Goal: Communication & Community: Answer question/provide support

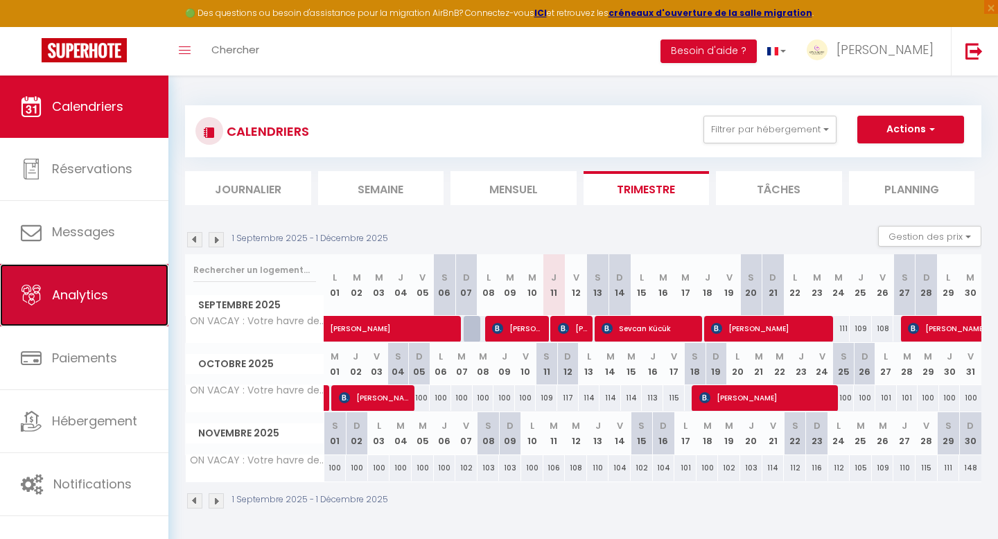
click at [99, 294] on span "Analytics" at bounding box center [80, 294] width 56 height 17
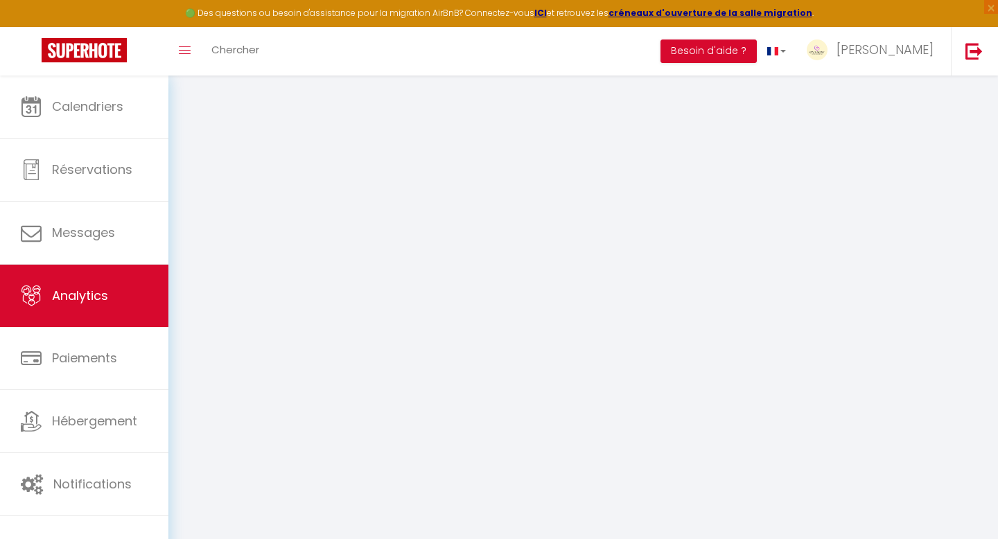
select select "2025"
select select "9"
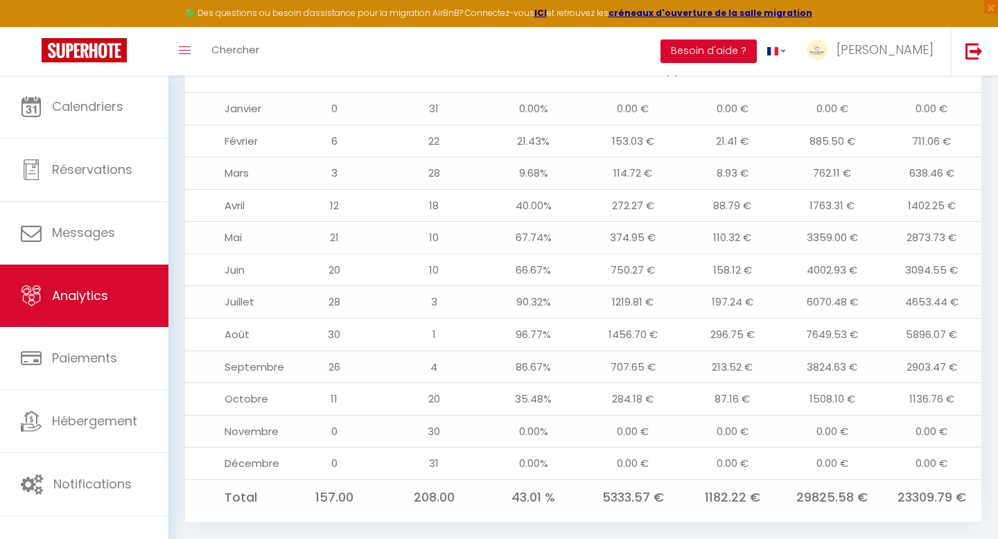
scroll to position [1474, 0]
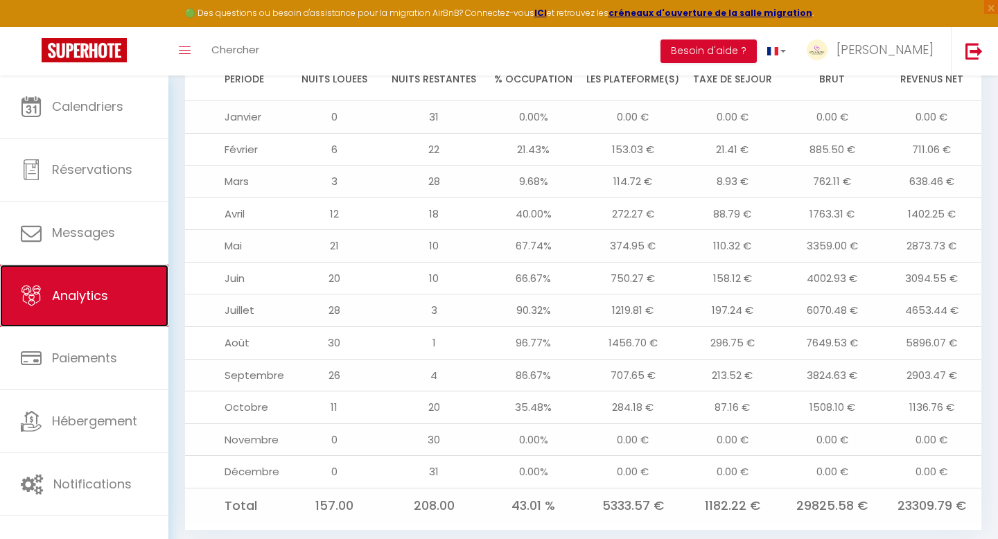
click at [114, 299] on link "Analytics" at bounding box center [84, 296] width 168 height 62
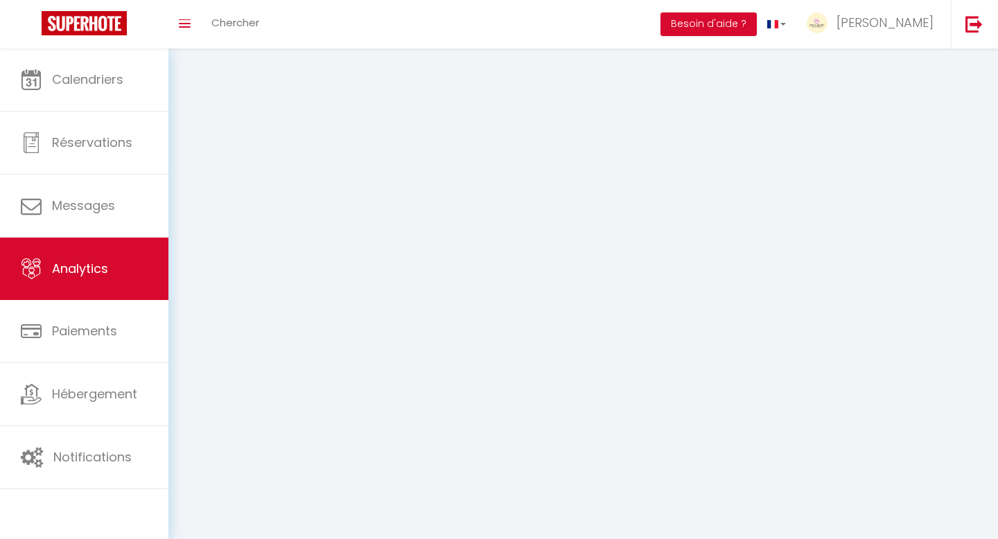
select select "2025"
select select "9"
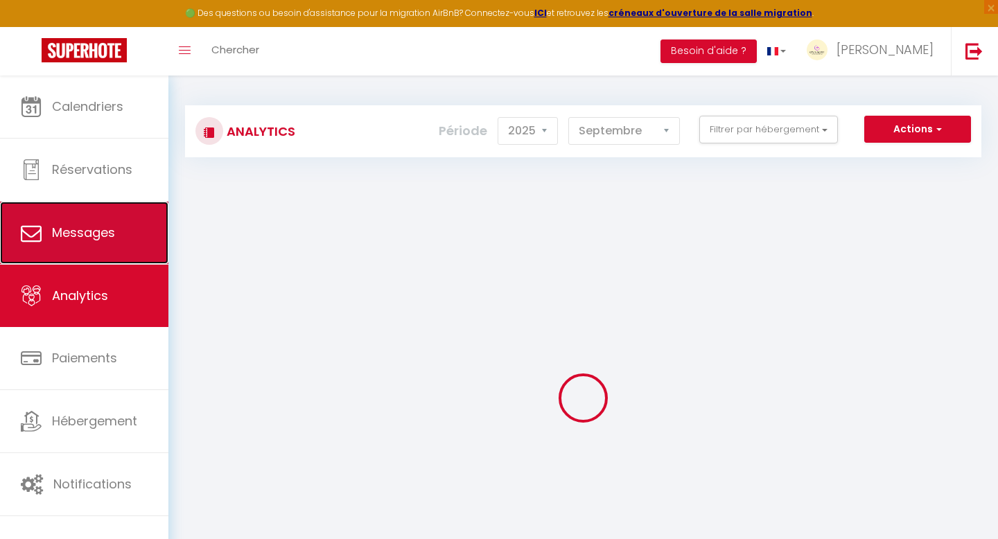
click at [101, 251] on link "Messages" at bounding box center [84, 233] width 168 height 62
select select "message"
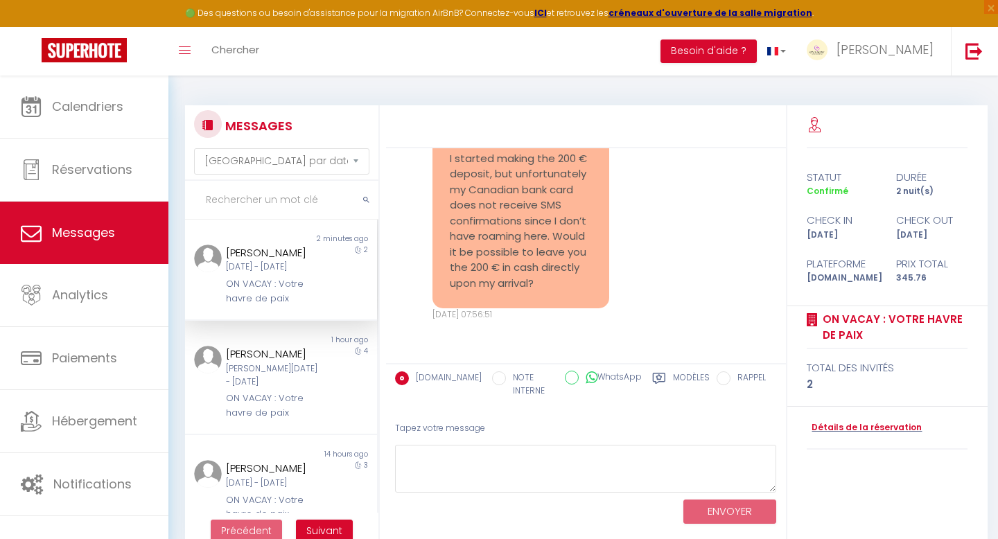
scroll to position [4991, 0]
drag, startPoint x: 538, startPoint y: 328, endPoint x: 448, endPoint y: 189, distance: 165.9
click at [448, 189] on div "Hello, I started making the 200 € deposit, but unfortunately my Canadian bank c…" at bounding box center [520, 213] width 177 height 191
copy pre "Hello, I started making the 200 € deposit, but unfortunately my Canadian bank c…"
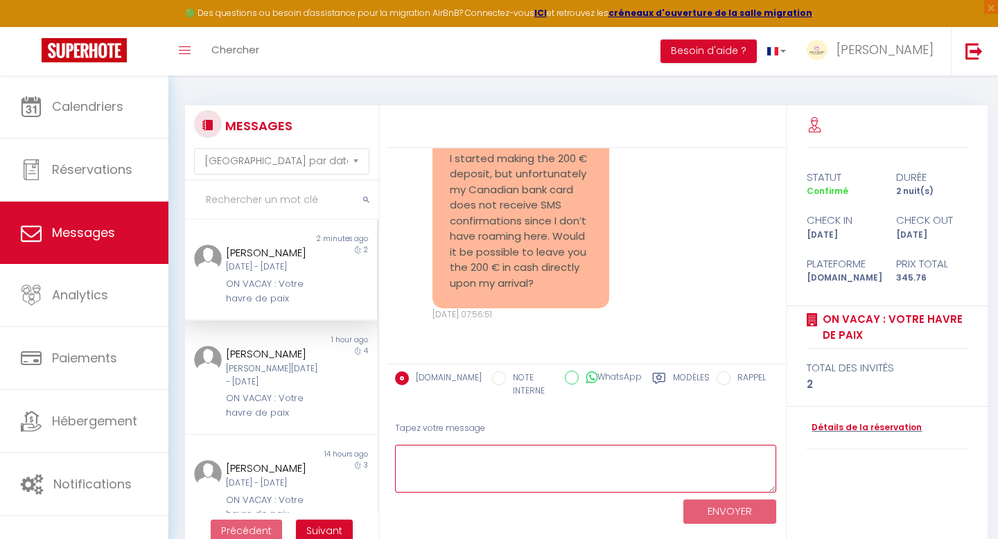
click at [495, 468] on textarea at bounding box center [586, 469] width 382 height 48
paste textarea "Hello [PERSON_NAME] 🌴, Thank you for your message 🙏 No worries at all. Exceptio…"
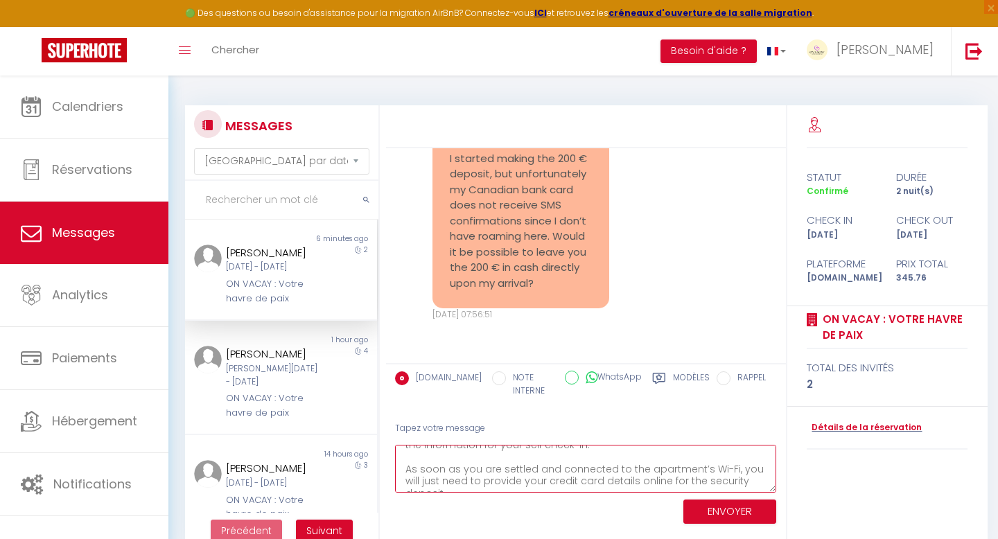
scroll to position [170, 0]
type textarea "Hello [PERSON_NAME] 🌴, Thank you for your message 🙏 No worries at all. Exceptio…"
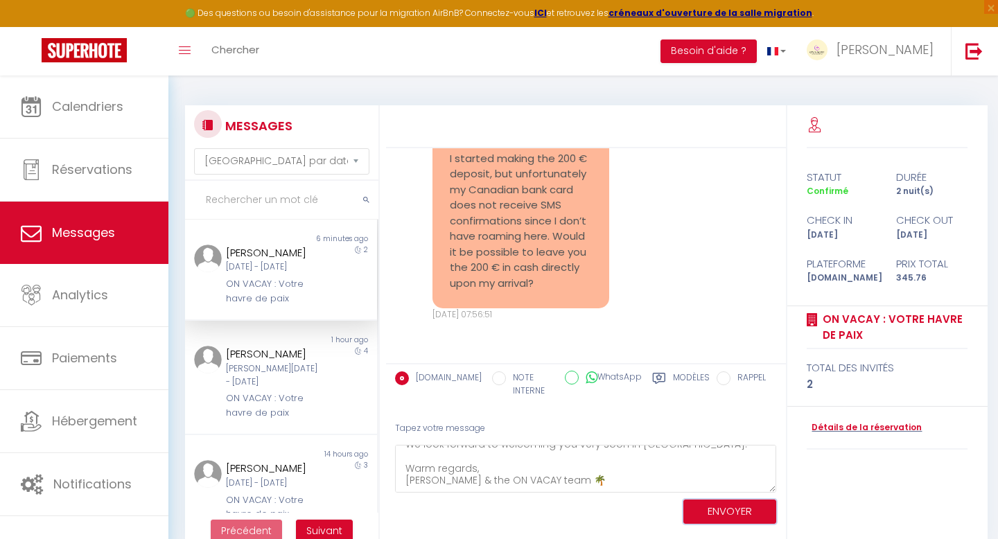
click at [716, 507] on button "ENVOYER" at bounding box center [729, 512] width 93 height 24
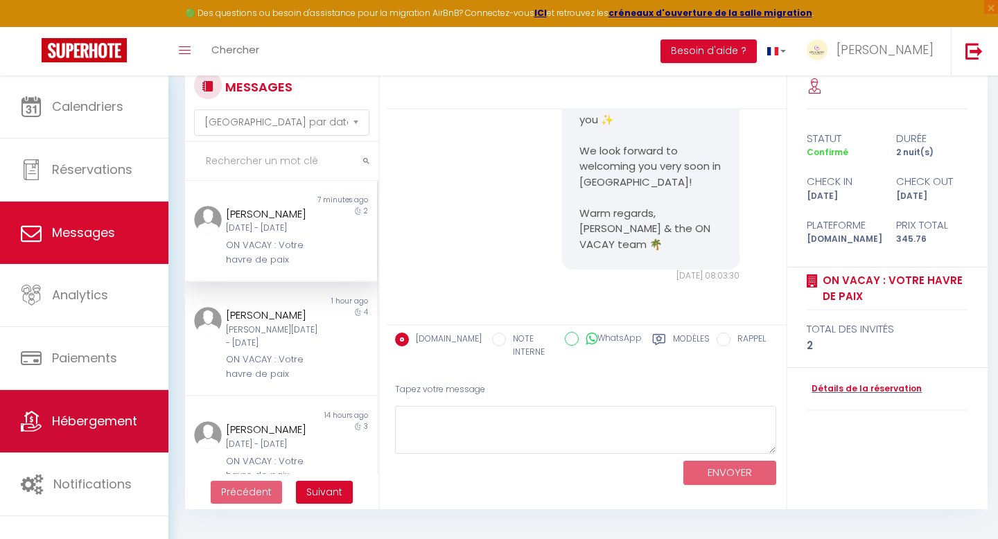
scroll to position [66, 0]
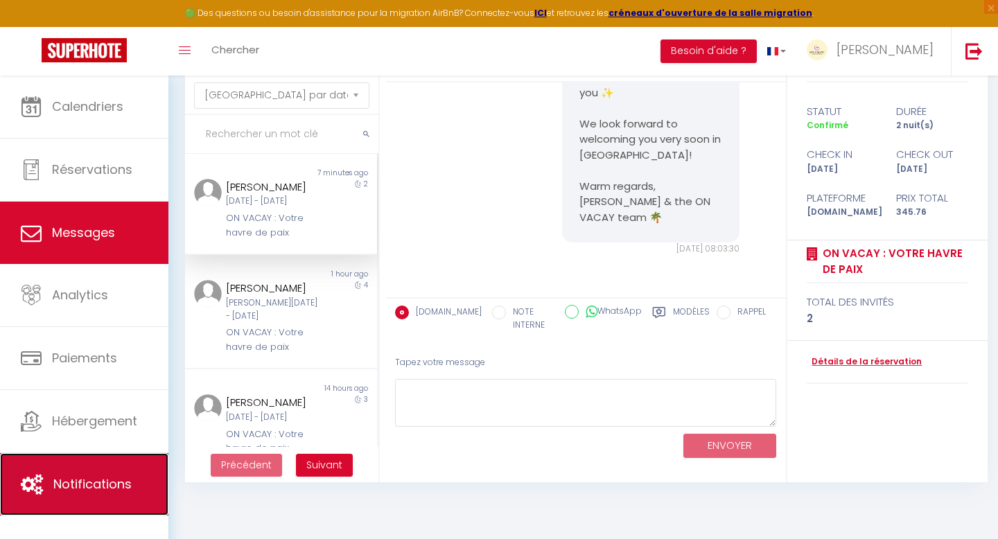
click at [106, 486] on span "Notifications" at bounding box center [92, 483] width 78 height 17
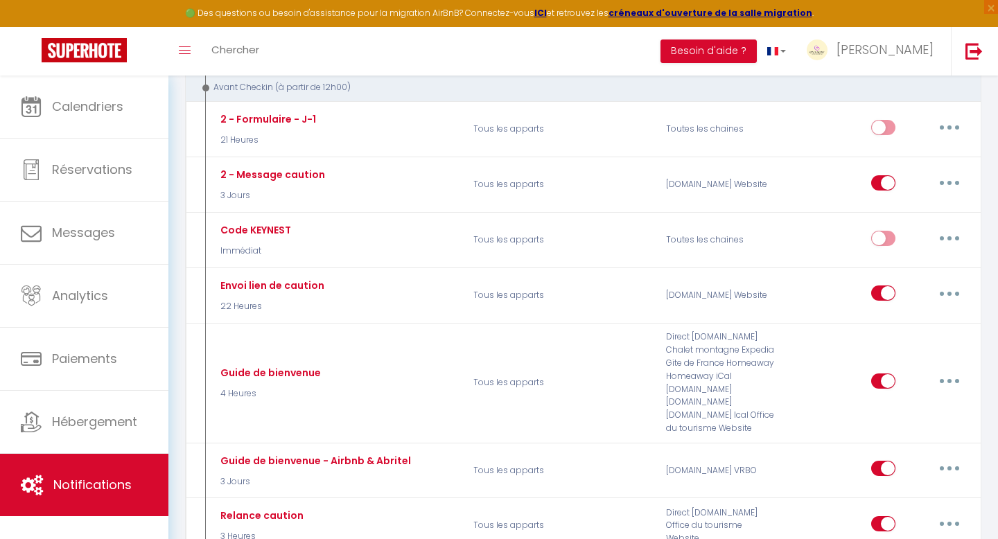
scroll to position [257, 0]
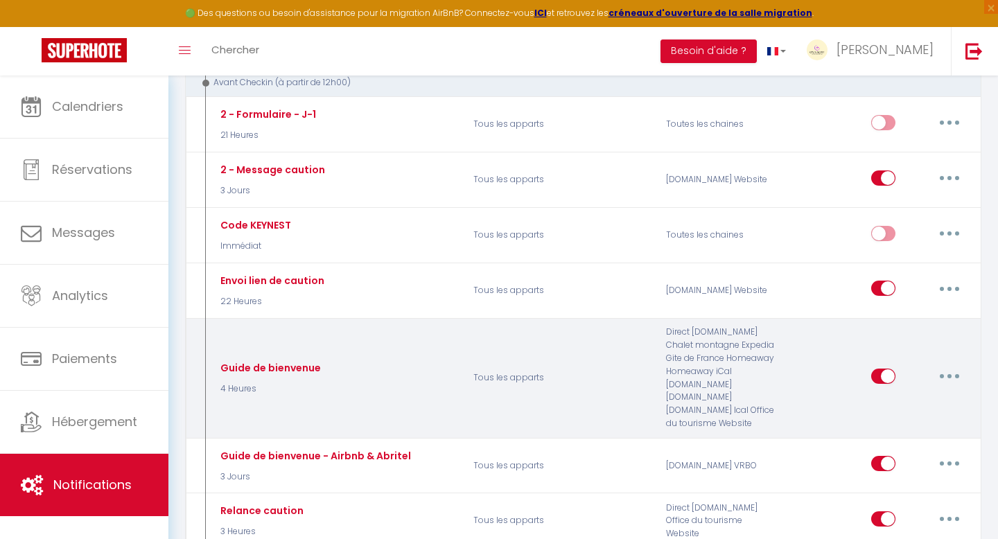
click at [948, 371] on button "button" at bounding box center [949, 376] width 39 height 22
click at [913, 404] on link "Editer" at bounding box center [913, 408] width 103 height 24
type input "Guide de bienvenue"
select select "4 Heures"
select select "if_deposit_is_paid"
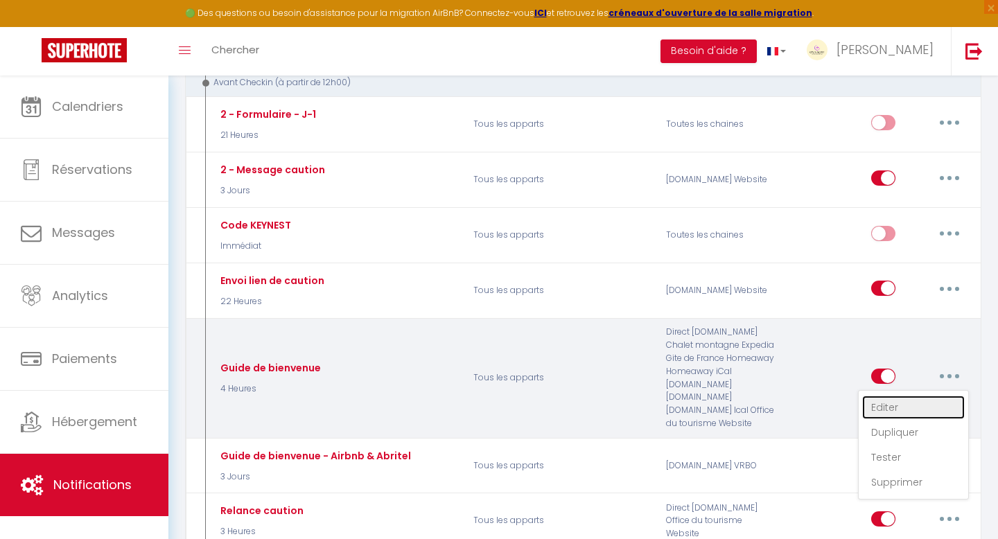
checkbox input "true"
checkbox input "false"
radio input "true"
type input "ON VACAY [RENTAL:CITY] - Guide de bienvenue et instructions check-in"
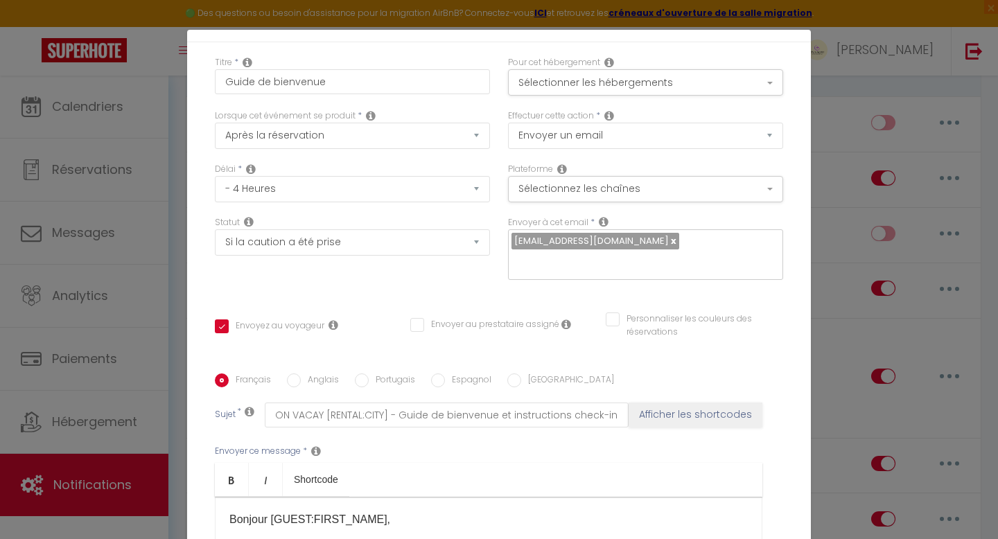
scroll to position [76, 0]
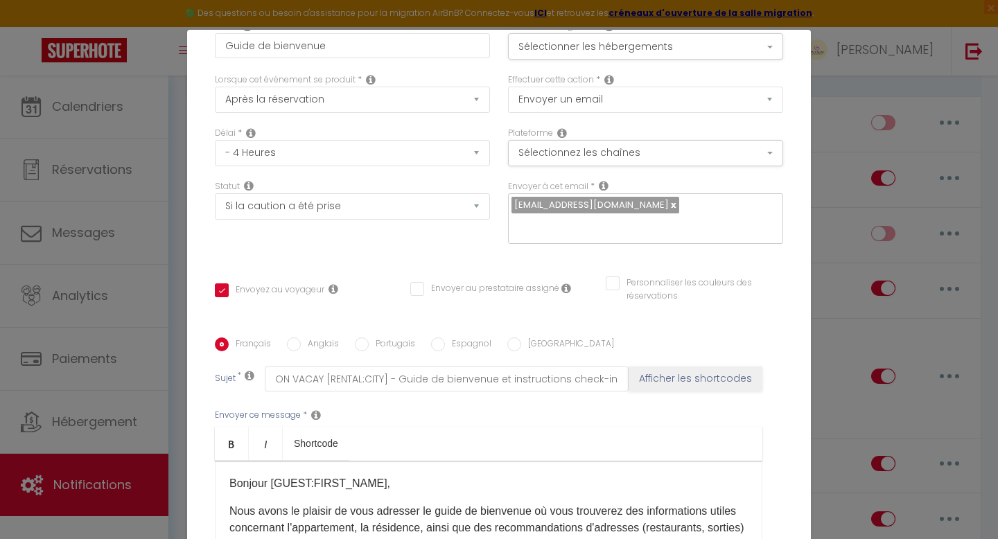
click at [293, 337] on input "Anglais" at bounding box center [294, 344] width 14 height 14
radio input "true"
checkbox input "true"
checkbox input "false"
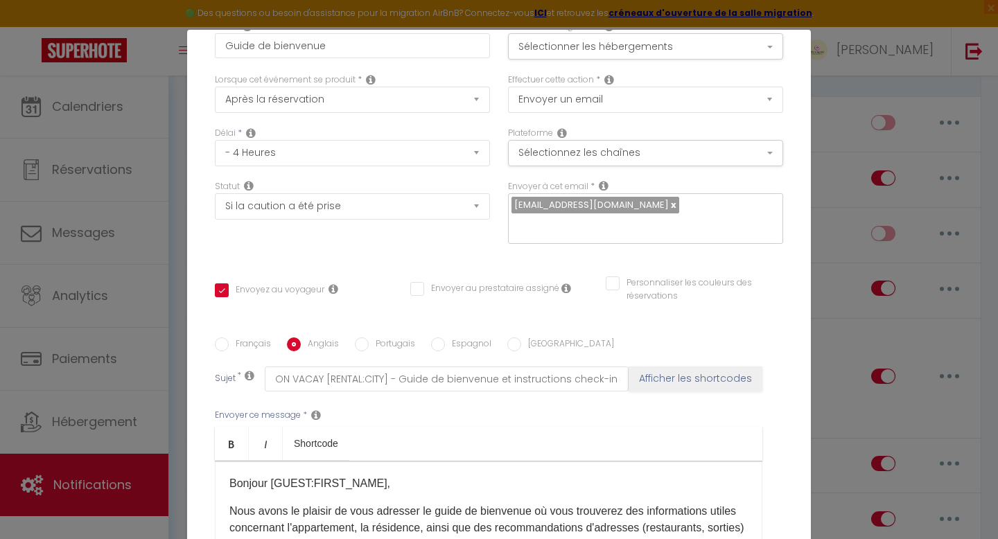
type input "ON VACAY [RENTAL:CITY] - Welcome guide & check-in instructions"
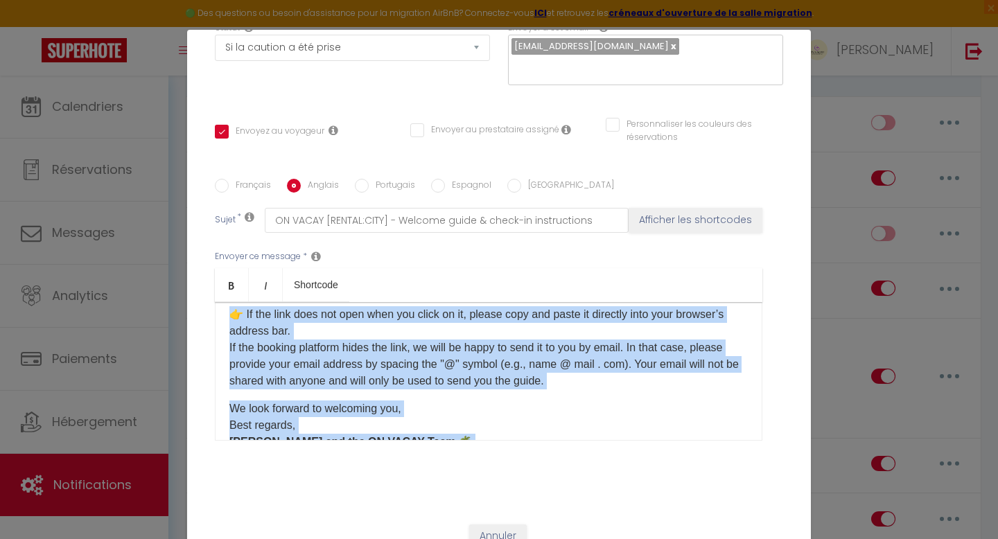
scroll to position [198, 0]
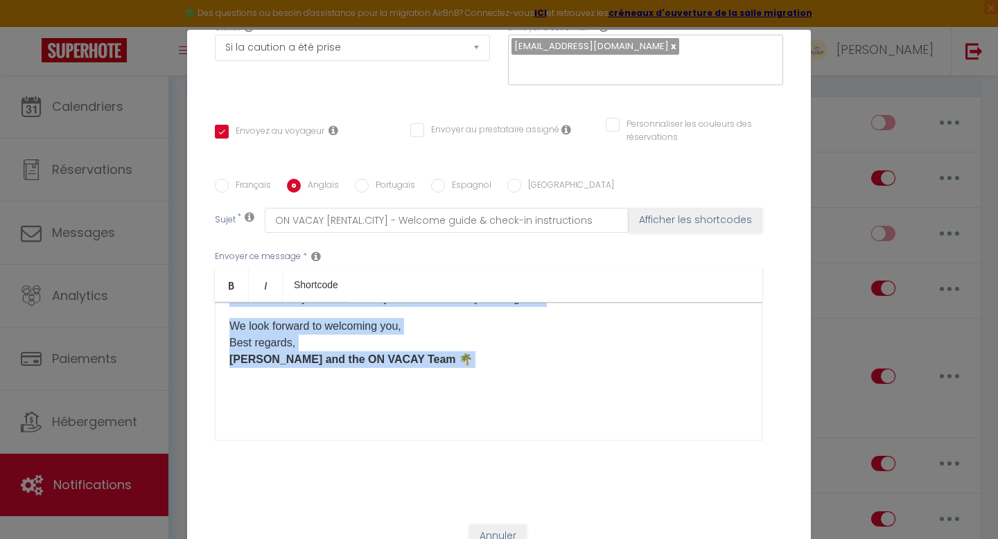
drag, startPoint x: 229, startPoint y: 328, endPoint x: 245, endPoint y: 432, distance: 104.4
click at [245, 432] on div "Envoyer ce message * Bold Italic Shortcode Rich text editor Hello [GUEST:FIRST_…" at bounding box center [499, 345] width 568 height 225
copy div "We are delighted to share with you our welcome guide, where you will find usefu…"
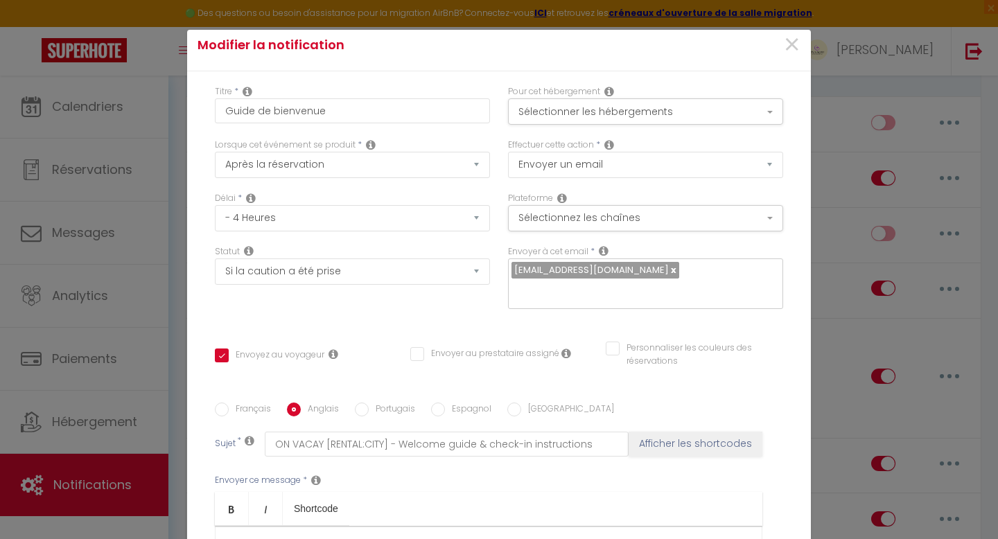
scroll to position [0, 0]
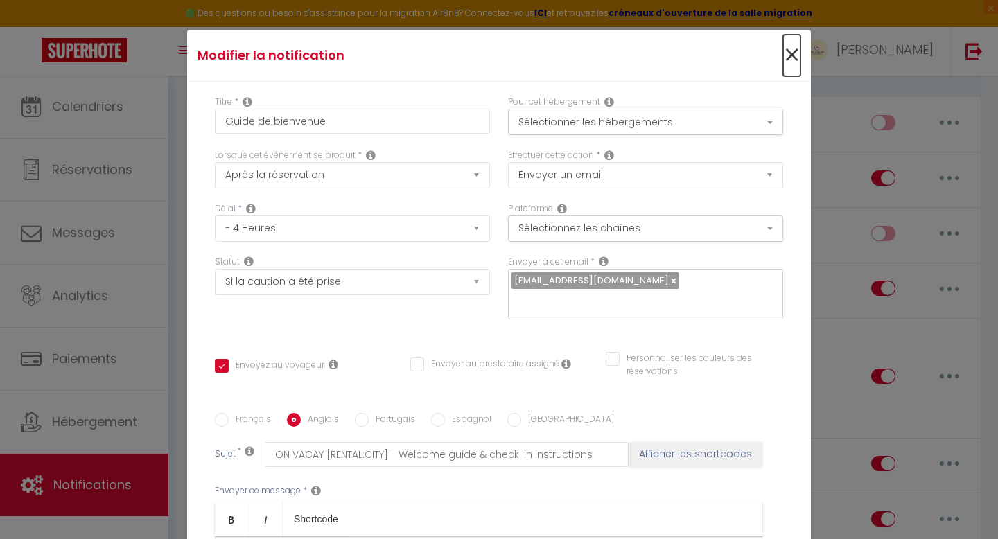
click at [789, 62] on span "×" at bounding box center [791, 56] width 17 height 42
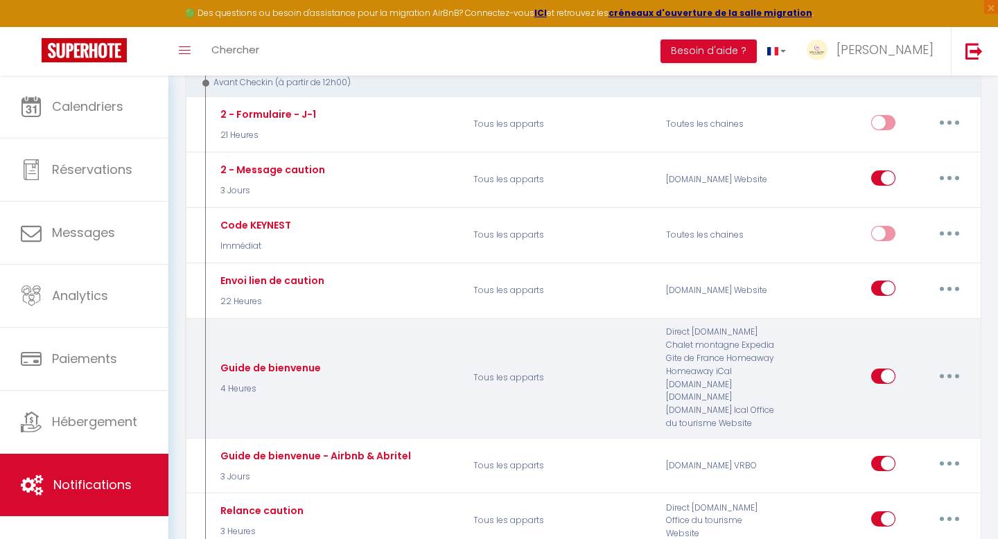
click at [940, 374] on button "button" at bounding box center [949, 376] width 39 height 22
click at [908, 398] on link "Editer" at bounding box center [913, 408] width 103 height 24
checkbox input "true"
checkbox input "false"
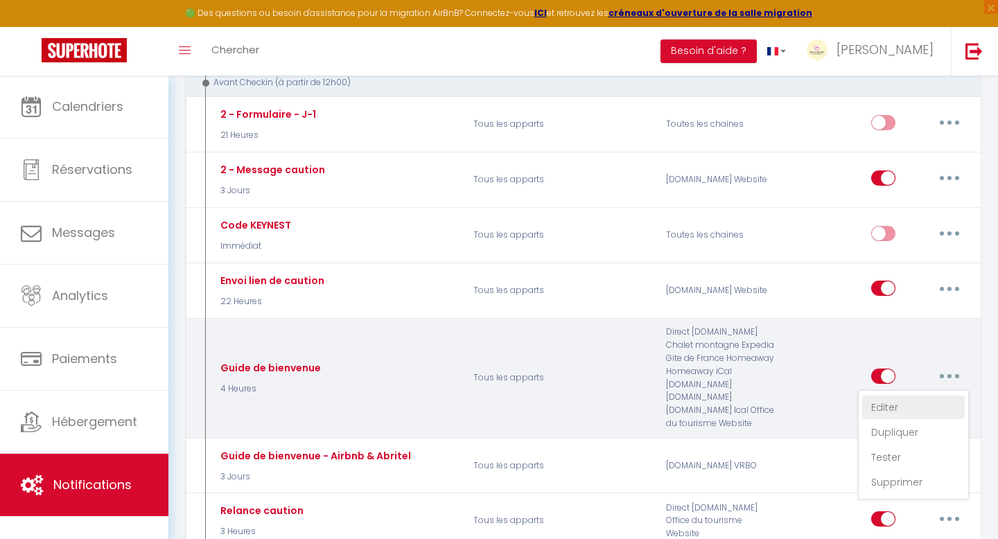
radio input "true"
type input "ON VACAY [RENTAL:CITY] - Guide de bienvenue et instructions check-in"
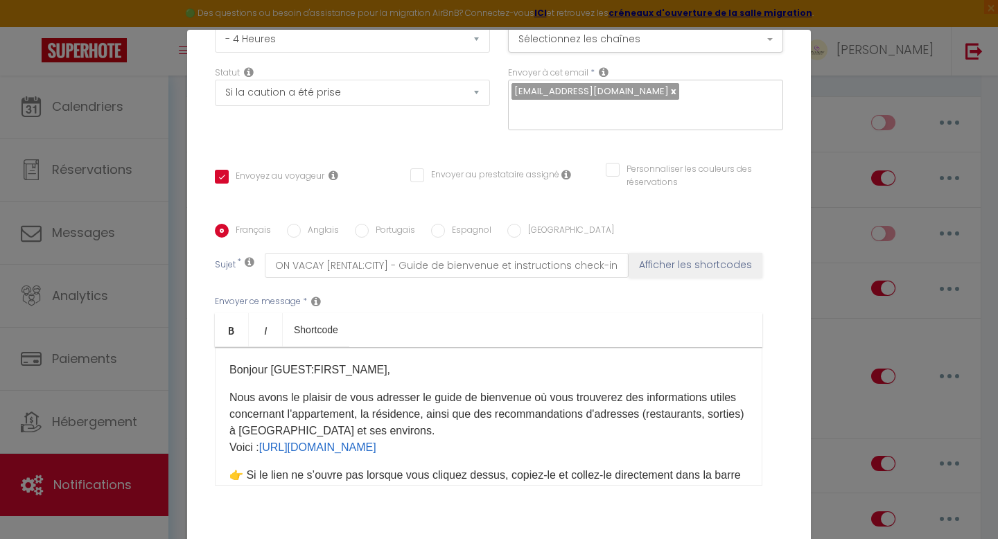
scroll to position [190, 0]
click at [291, 223] on input "Anglais" at bounding box center [294, 230] width 14 height 14
radio input "true"
checkbox input "true"
checkbox input "false"
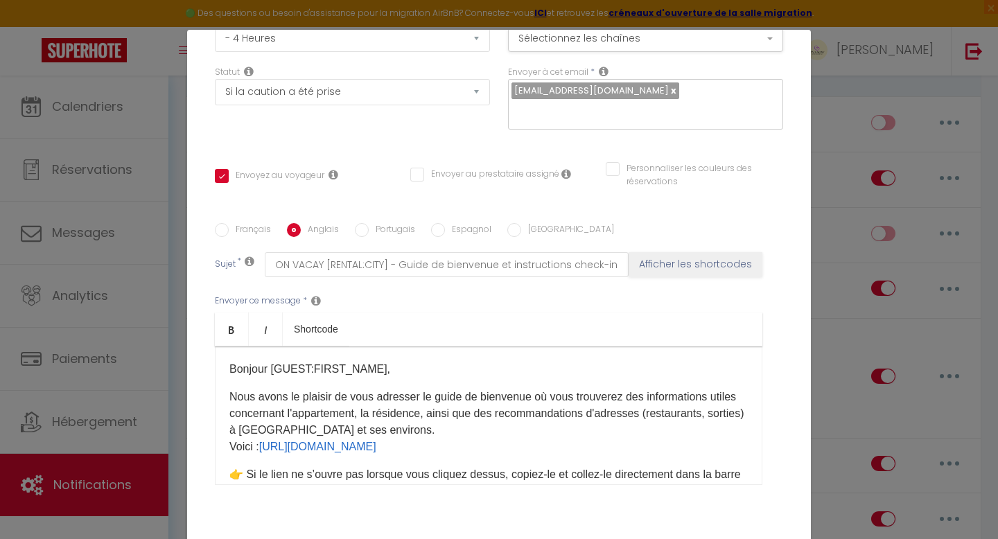
checkbox input "false"
type input "ON VACAY [RENTAL:CITY] - Welcome guide & check-in instructions"
click at [831, 114] on div "Modifier la notification × Titre * Guide de bienvenue Pour cet hébergement Séle…" at bounding box center [499, 269] width 998 height 539
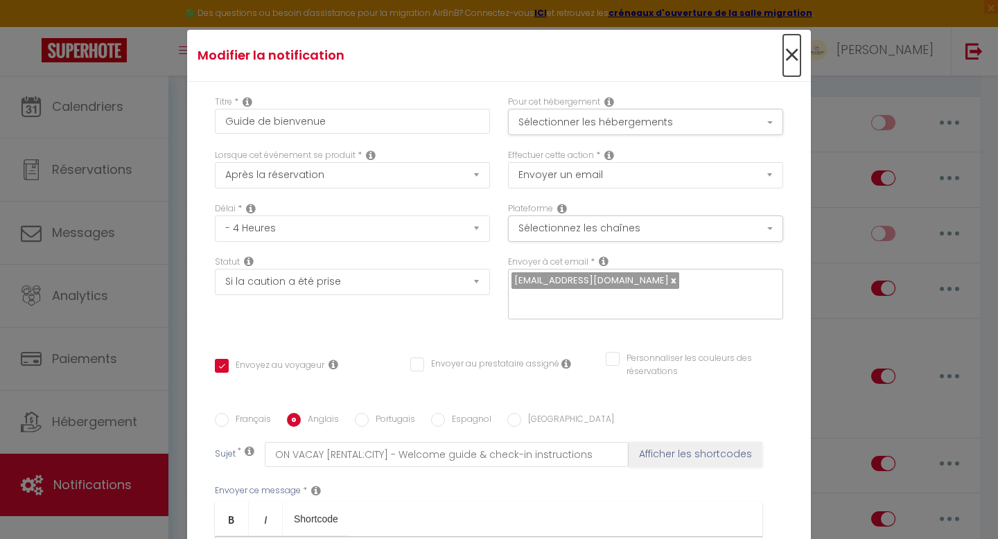
click at [793, 57] on span "×" at bounding box center [791, 56] width 17 height 42
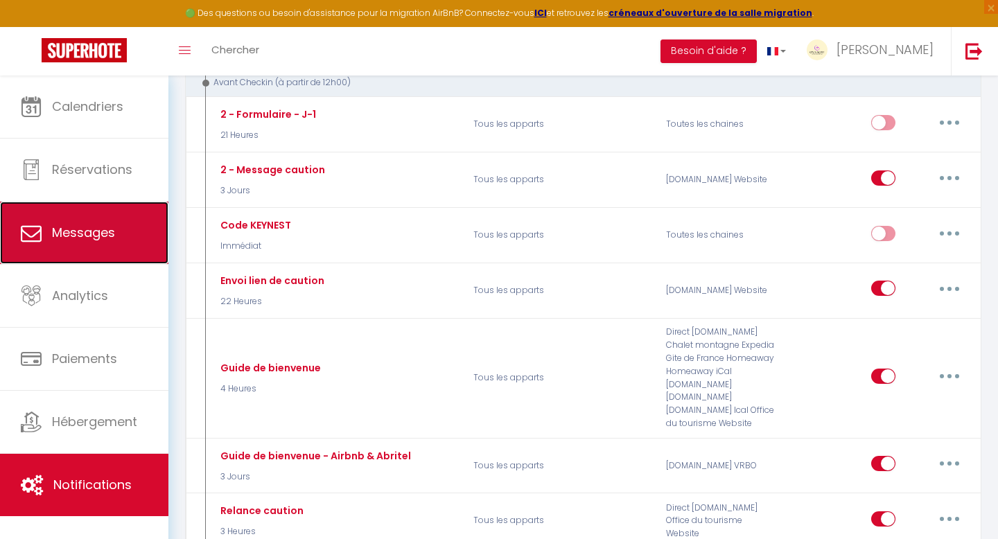
click at [95, 224] on span "Messages" at bounding box center [83, 232] width 63 height 17
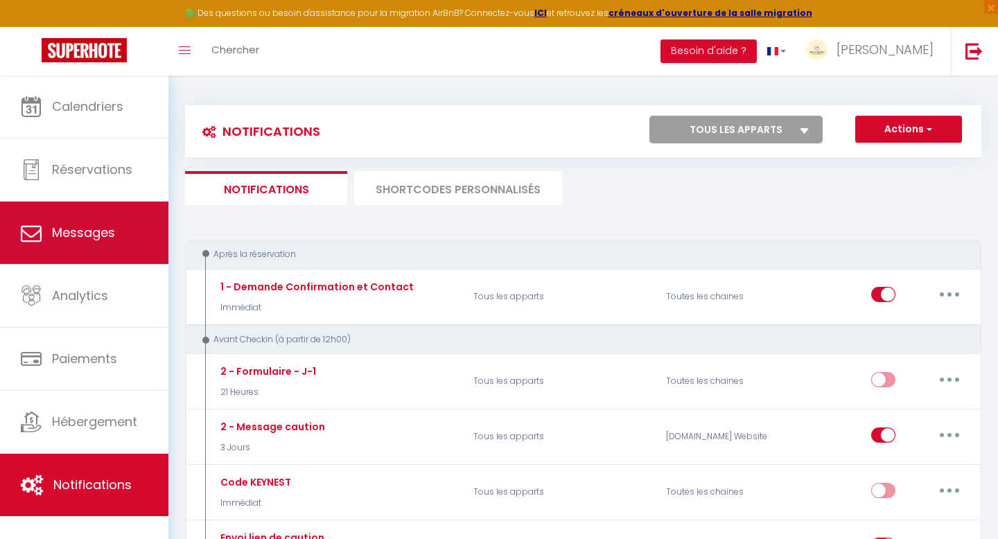
select select "message"
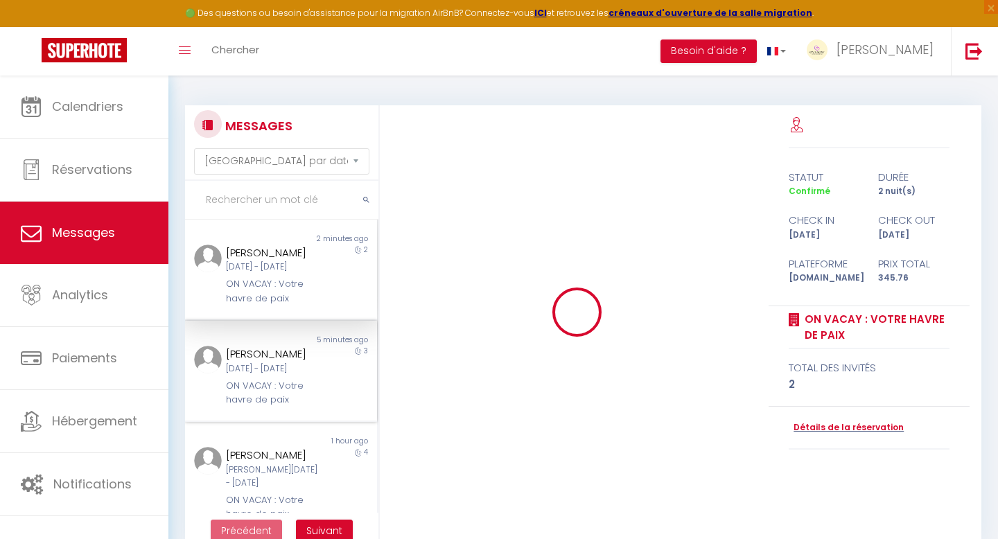
scroll to position [5636, 0]
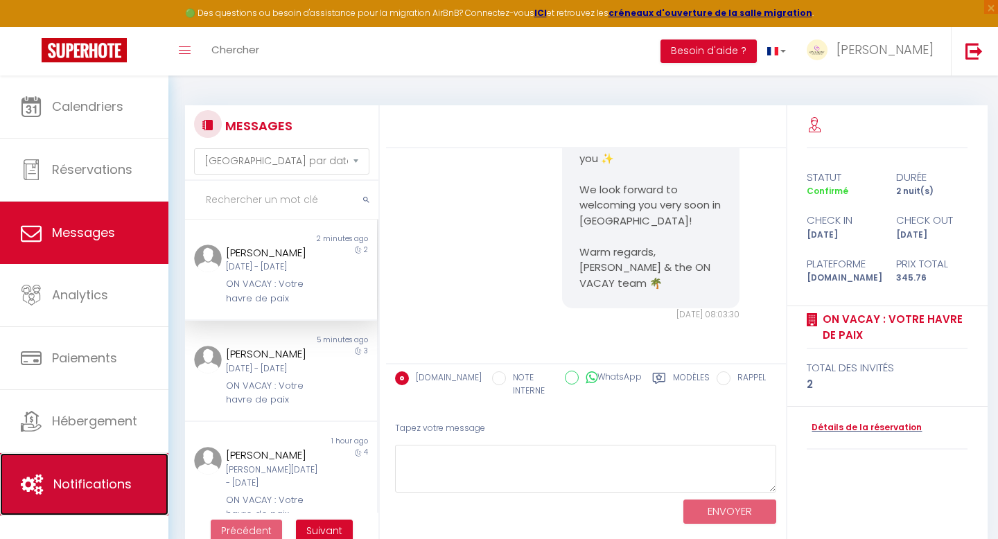
click at [97, 480] on span "Notifications" at bounding box center [92, 483] width 78 height 17
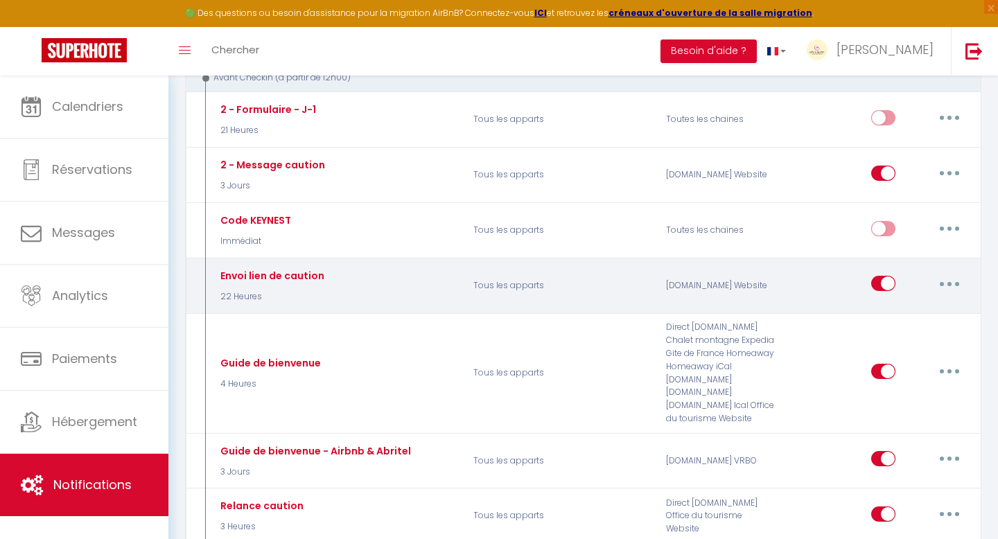
scroll to position [283, 0]
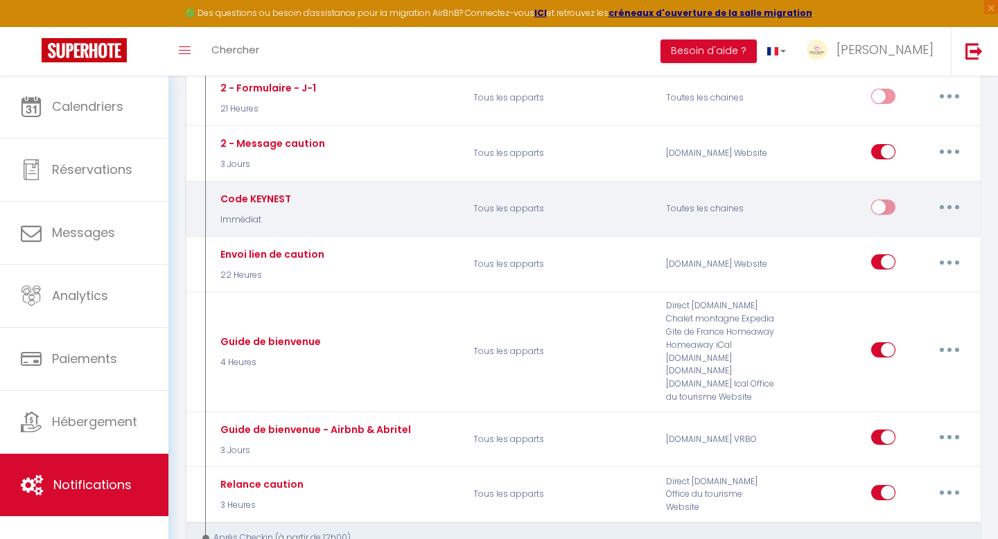
click at [946, 207] on button "button" at bounding box center [949, 207] width 39 height 22
click at [917, 236] on link "Editer" at bounding box center [913, 239] width 103 height 24
type input "Code KEYNEST"
select select "Immédiat"
select select "if_deposit_is_paid"
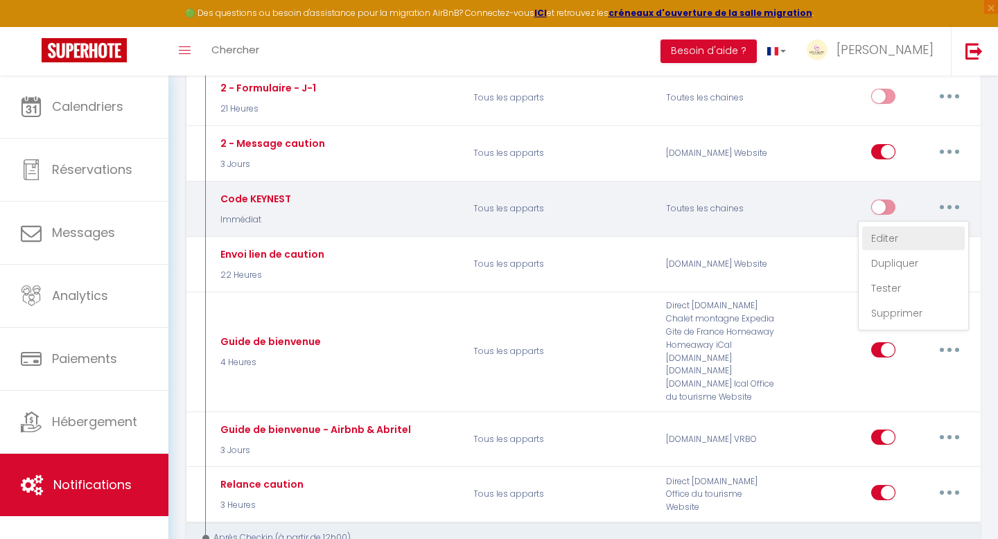
checkbox input "true"
checkbox input "false"
radio input "true"
type input "[CHECKING:DD-MM-YYYY] - [RENTAL:CITY] : Instructions pour récupérer les clés d'…"
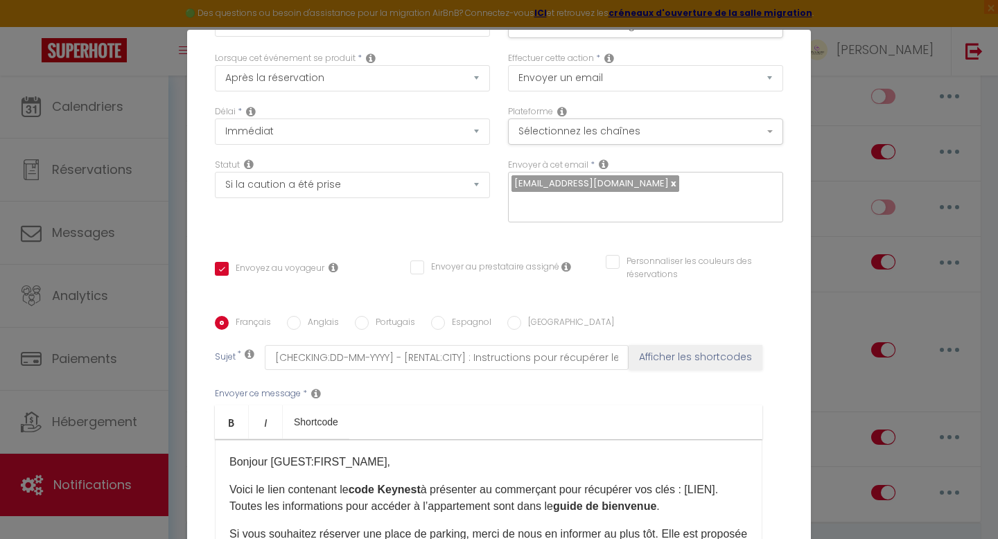
scroll to position [0, 0]
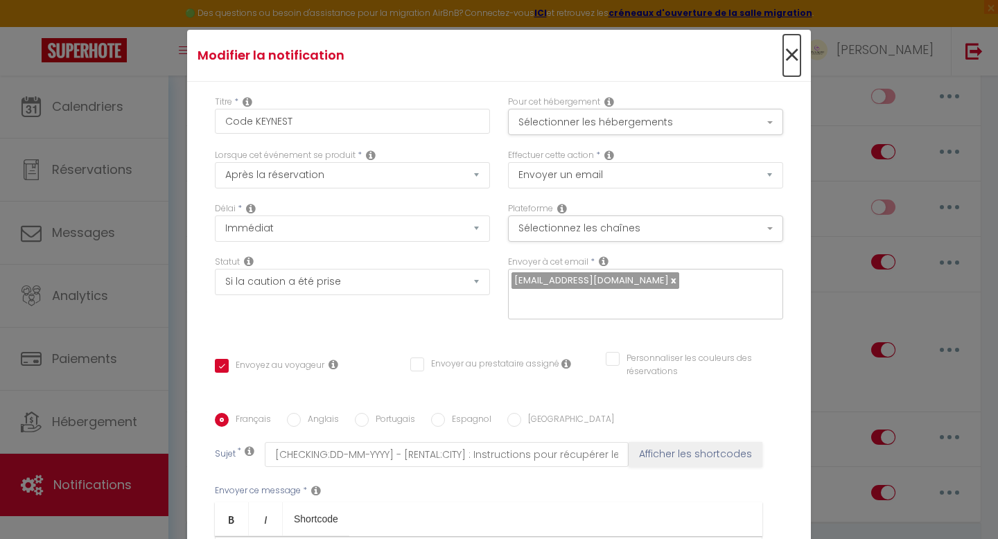
click at [786, 55] on span "×" at bounding box center [791, 56] width 17 height 42
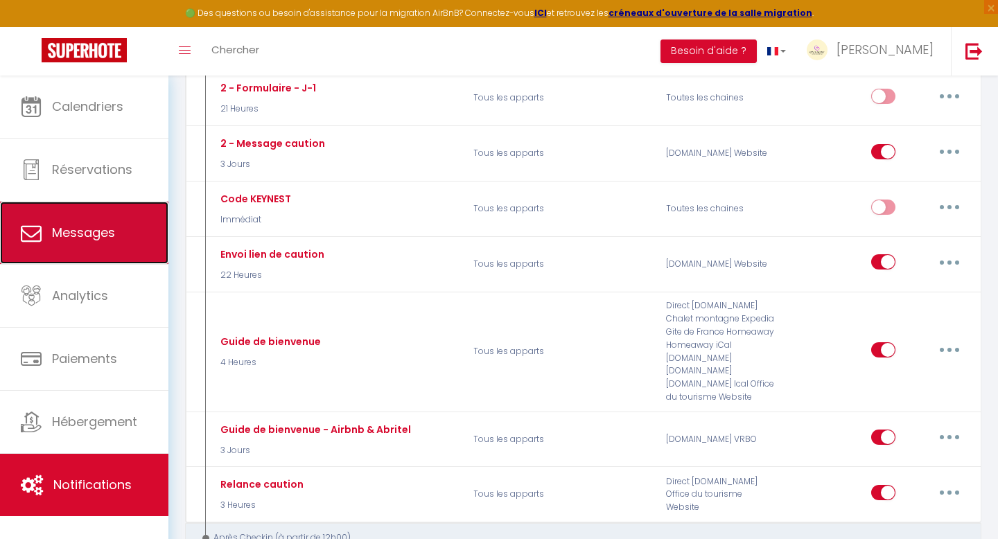
click at [103, 243] on link "Messages" at bounding box center [84, 233] width 168 height 62
select select "message"
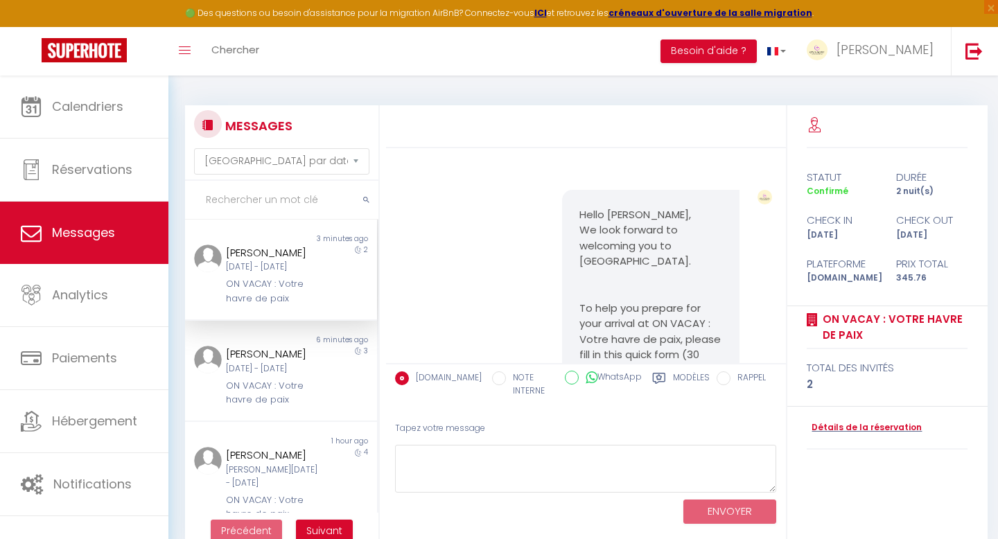
scroll to position [5636, 0]
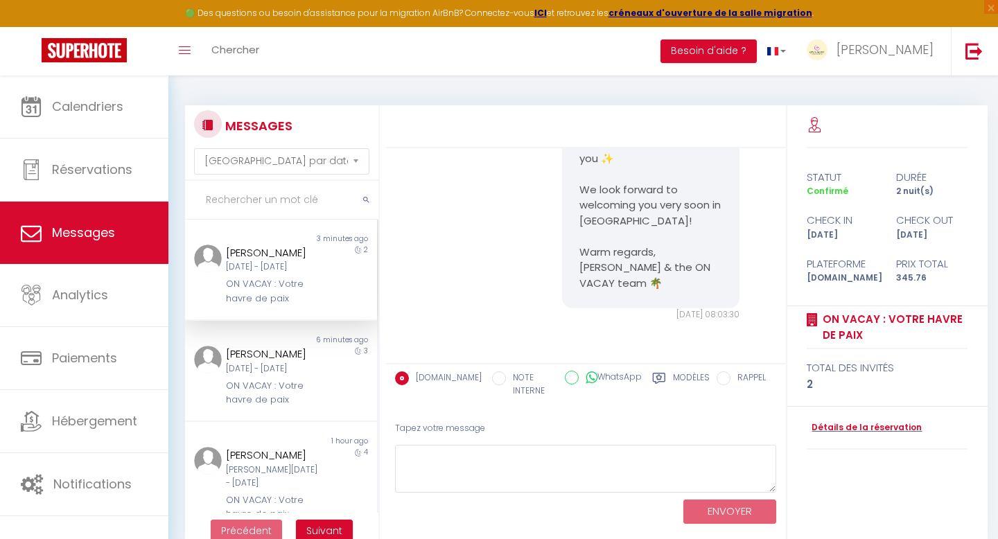
click at [297, 261] on div "[PERSON_NAME]" at bounding box center [273, 253] width 94 height 17
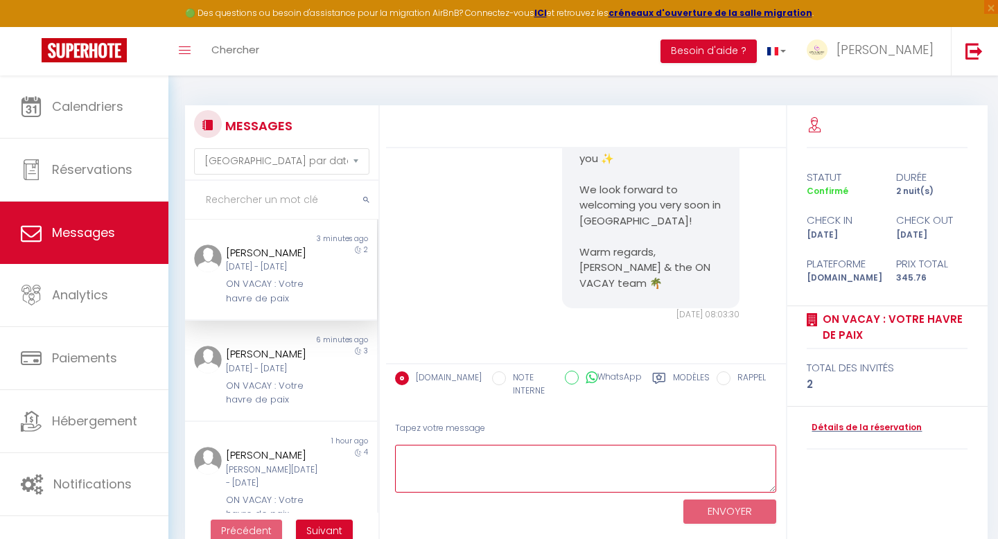
click at [442, 461] on textarea at bounding box center [586, 469] width 382 height 48
paste textarea "We are delighted to share with you our welcome guide, where you will find usefu…"
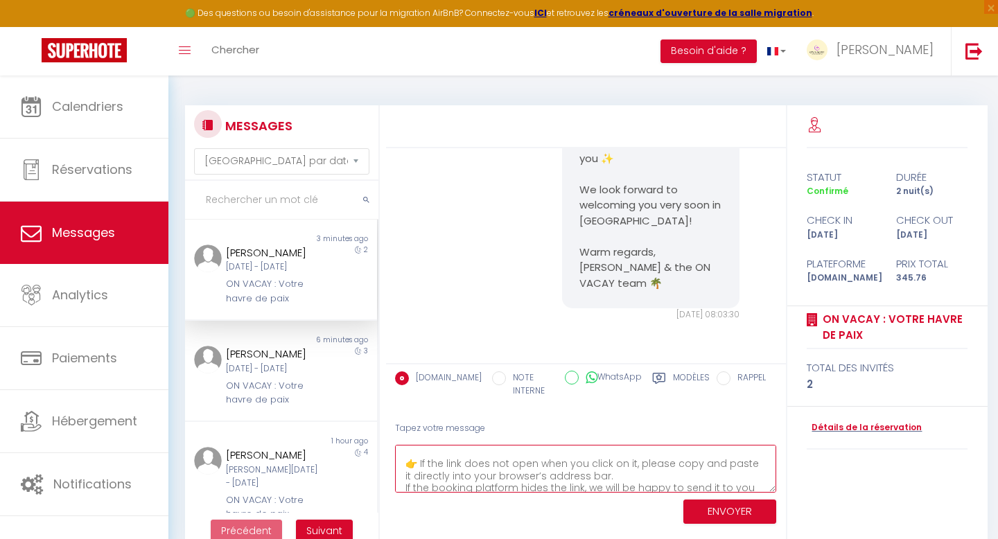
scroll to position [66, 0]
click at [524, 463] on textarea "We are delighted to share with you our welcome guide, where you will find usefu…" at bounding box center [586, 469] width 382 height 48
paste textarea "Here is the link with your Keynest code to present to the shopkeeper in order t…"
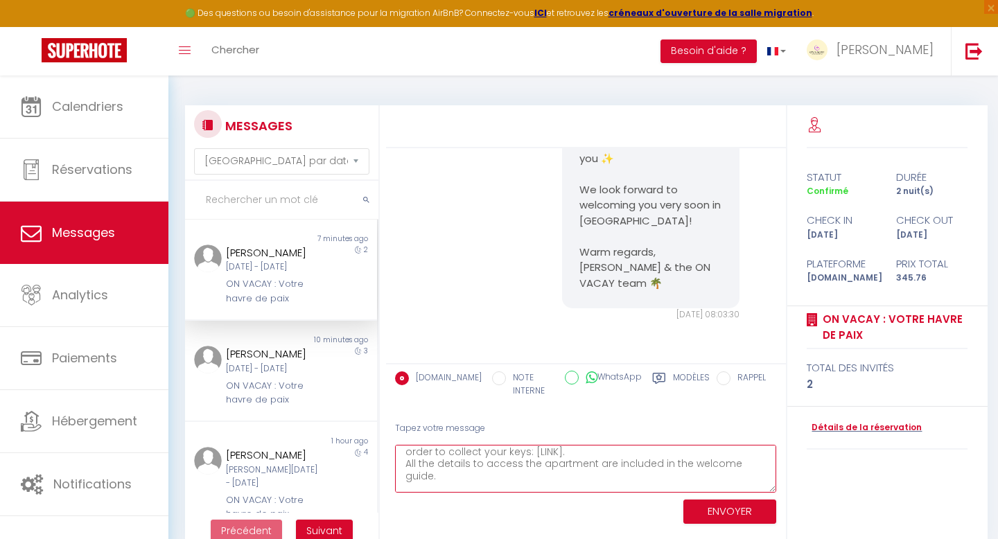
scroll to position [89, 0]
click at [555, 478] on textarea "We are delighted to share with you our welcome guide, where you will find usefu…" at bounding box center [586, 469] width 382 height 48
paste textarea "[URL][DOMAIN_NAME]"
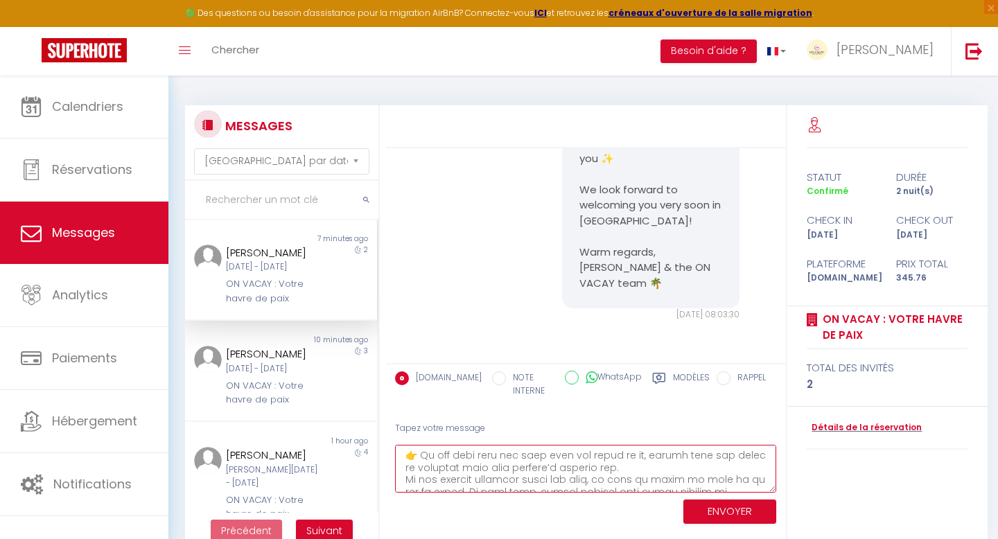
scroll to position [157, 0]
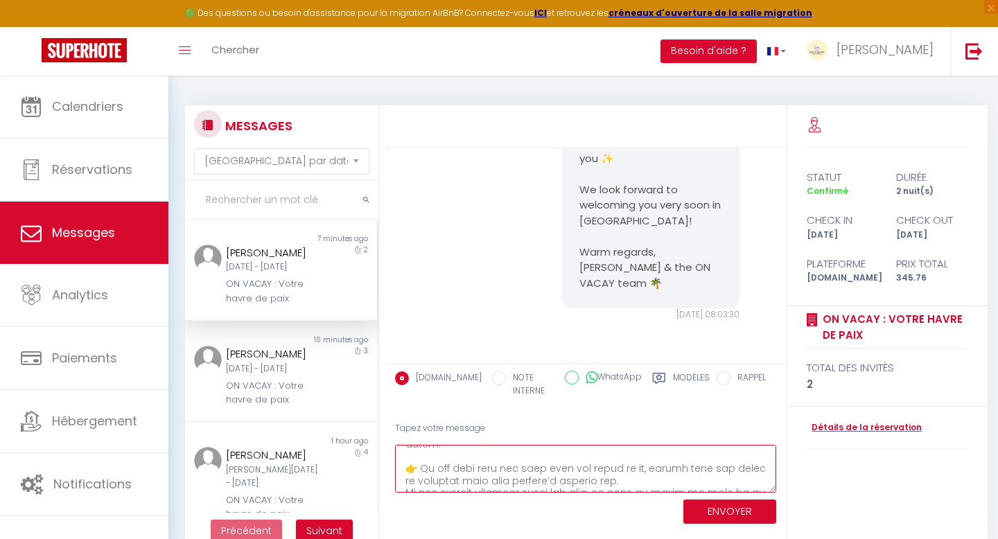
click at [459, 458] on textarea at bounding box center [586, 469] width 382 height 48
click at [490, 458] on textarea at bounding box center [586, 469] width 382 height 48
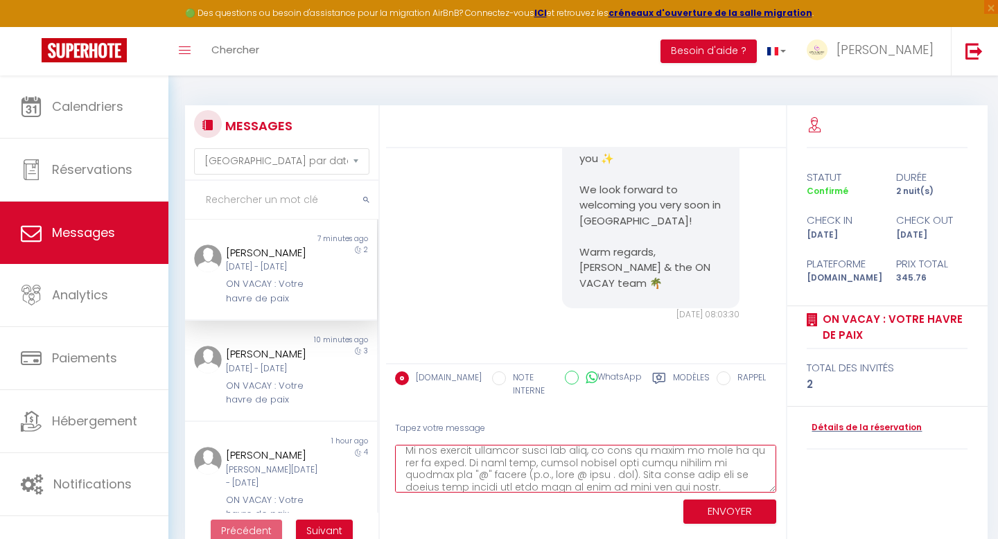
scroll to position [200, 0]
drag, startPoint x: 661, startPoint y: 477, endPoint x: 438, endPoint y: 456, distance: 224.1
click at [438, 456] on textarea at bounding box center [586, 469] width 382 height 48
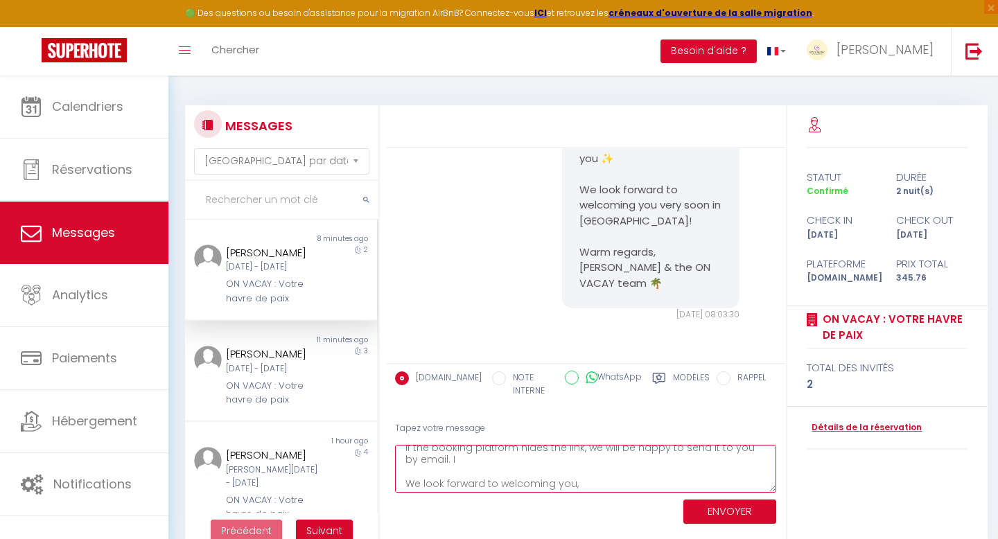
scroll to position [171, 0]
drag, startPoint x: 447, startPoint y: 482, endPoint x: 402, endPoint y: 470, distance: 46.6
click at [402, 470] on textarea "We are delighted to share with you our welcome guide, where you will find usefu…" at bounding box center [586, 469] width 382 height 48
drag, startPoint x: 470, startPoint y: 471, endPoint x: 375, endPoint y: 472, distance: 94.9
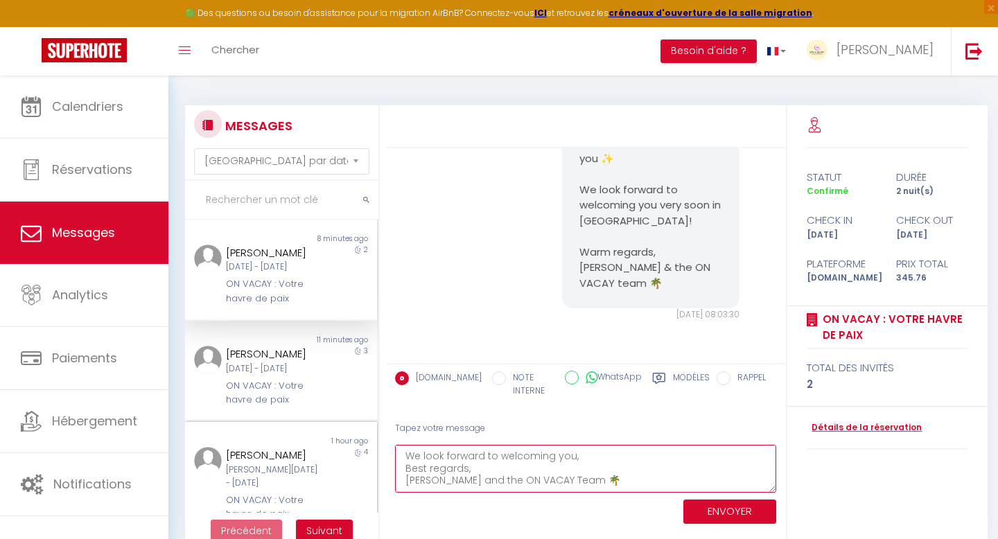
click at [375, 472] on div "MESSAGES Trier par date de réservation [GEOGRAPHIC_DATA] par date de message No…" at bounding box center [583, 326] width 814 height 443
type textarea "We are delighted to share with you our welcome guide, where you will find usefu…"
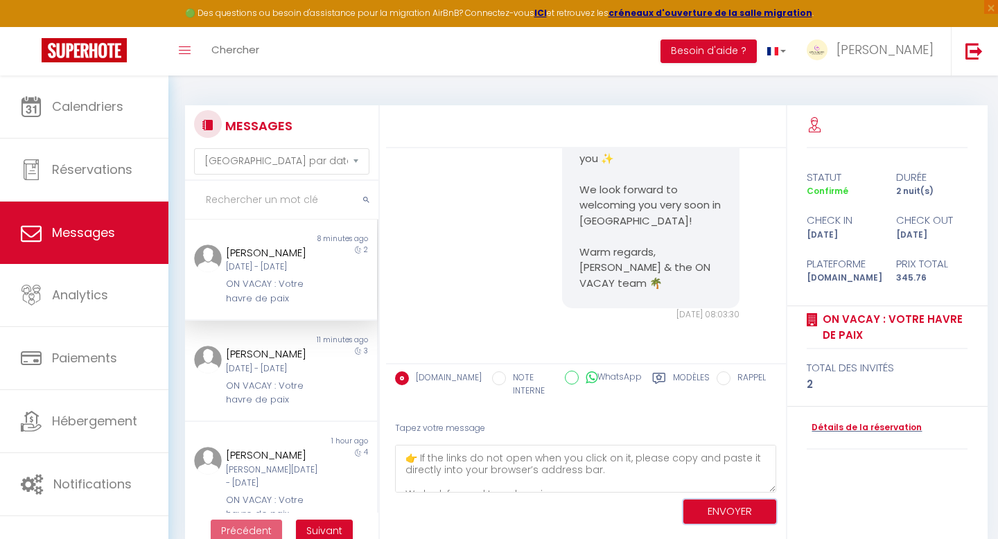
click at [702, 512] on button "ENVOYER" at bounding box center [729, 512] width 93 height 24
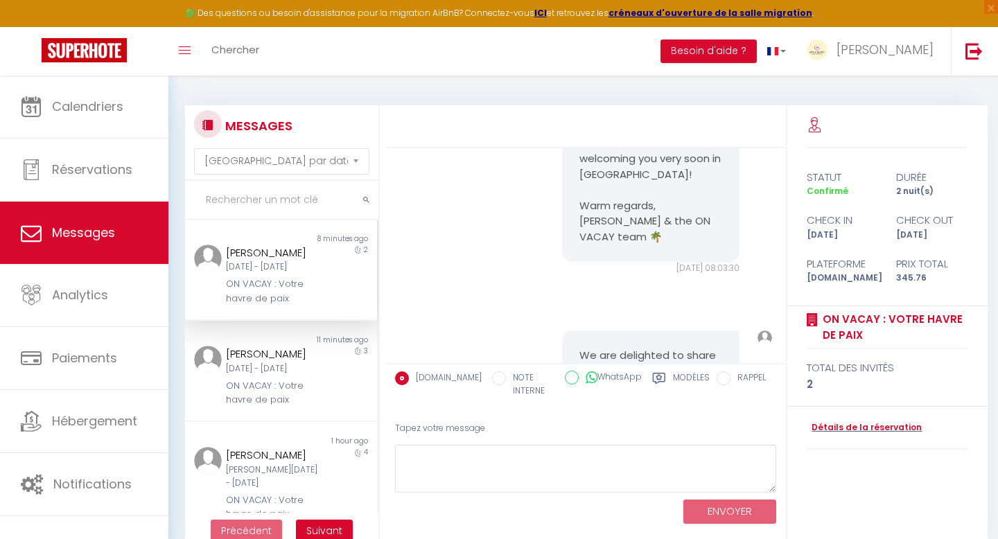
scroll to position [6316, 0]
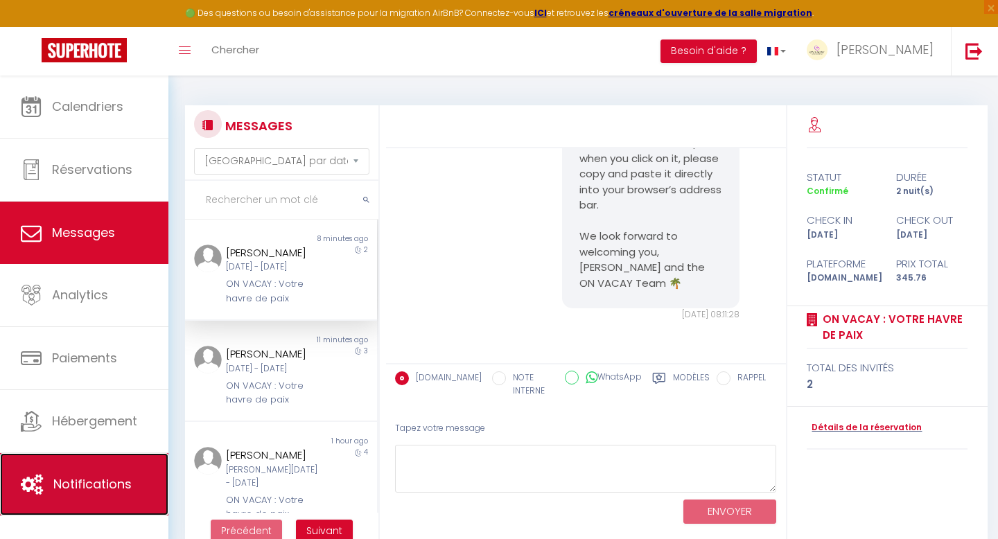
click at [125, 487] on span "Notifications" at bounding box center [92, 483] width 78 height 17
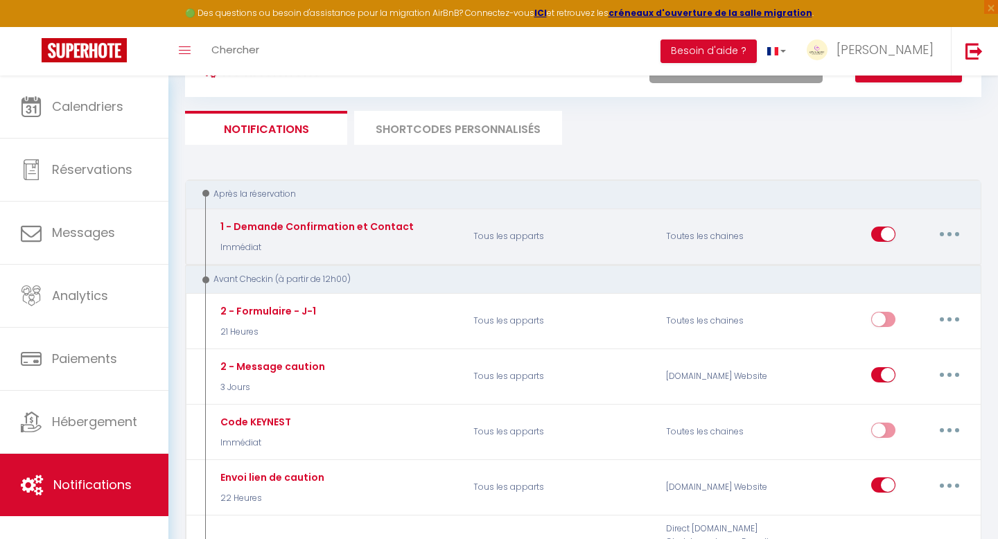
scroll to position [65, 0]
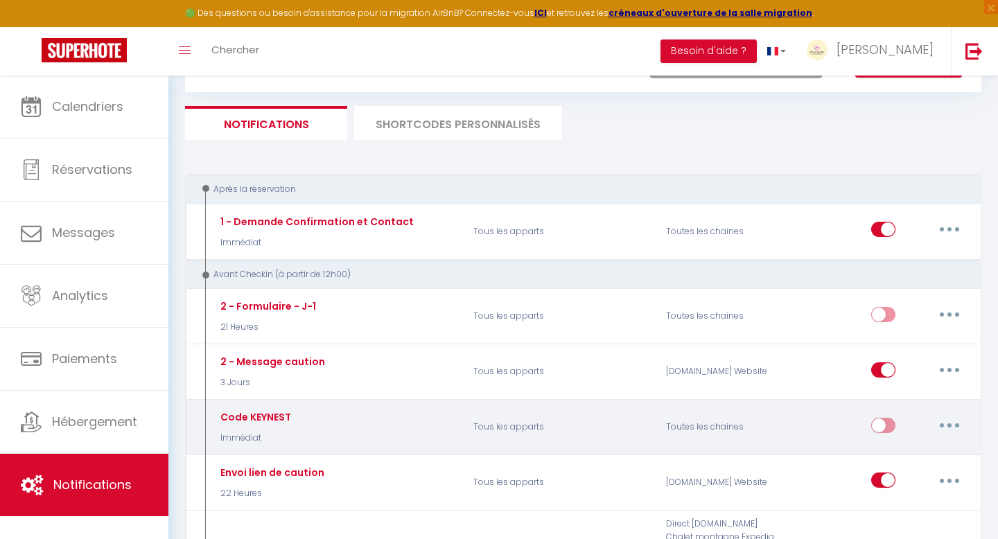
click at [944, 423] on button "button" at bounding box center [949, 425] width 39 height 22
click at [901, 455] on link "Editer" at bounding box center [913, 457] width 103 height 24
type input "Code KEYNEST"
select select "Immédiat"
select select "if_deposit_is_paid"
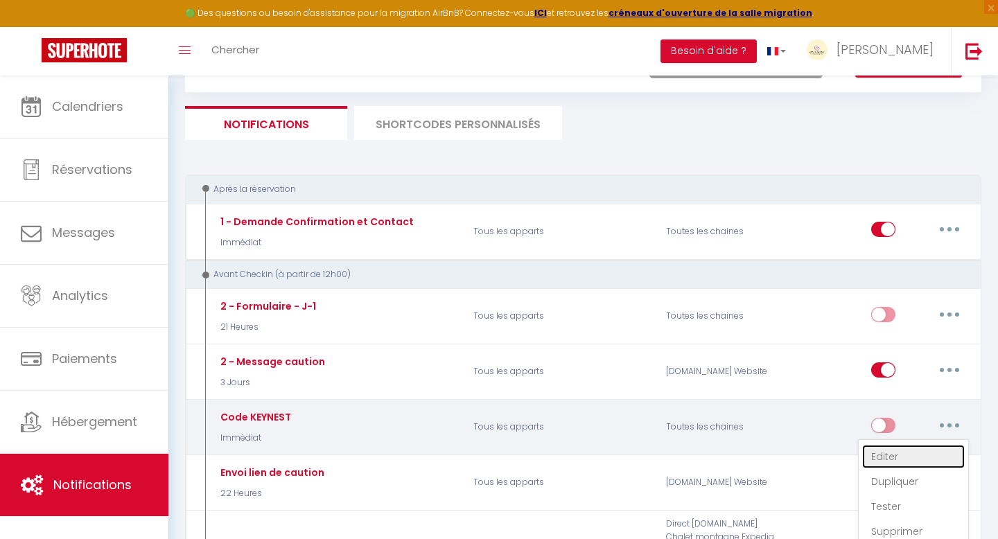
checkbox input "true"
checkbox input "false"
radio input "true"
type input "[CHECKING:DD-MM-YYYY] - [RENTAL:CITY] : Instructions pour récupérer les clés d'…"
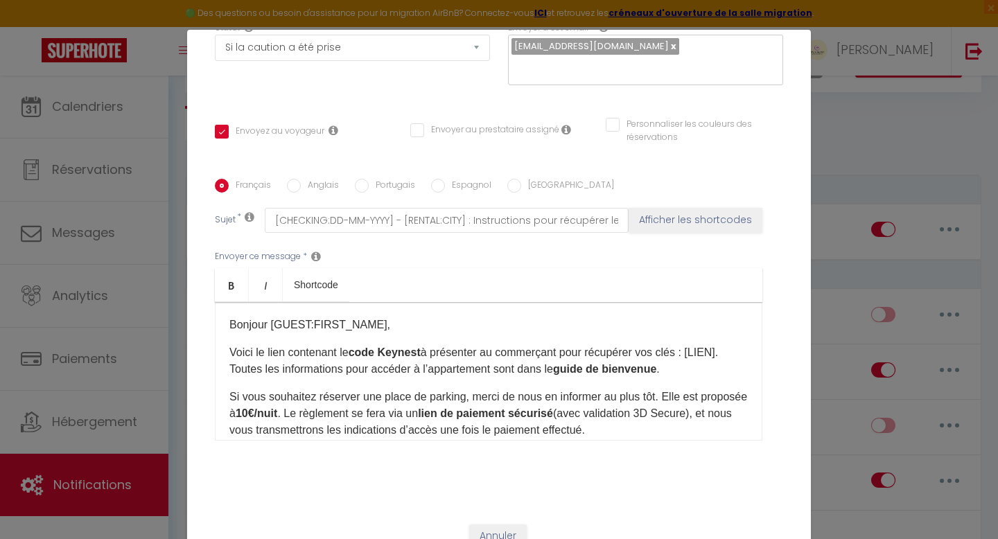
scroll to position [0, 0]
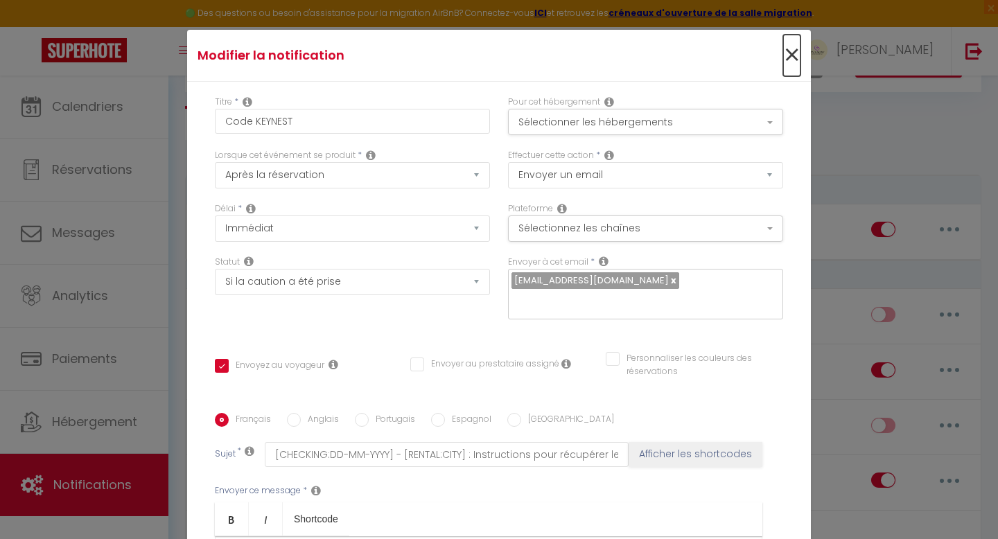
click at [791, 57] on span "×" at bounding box center [791, 56] width 17 height 42
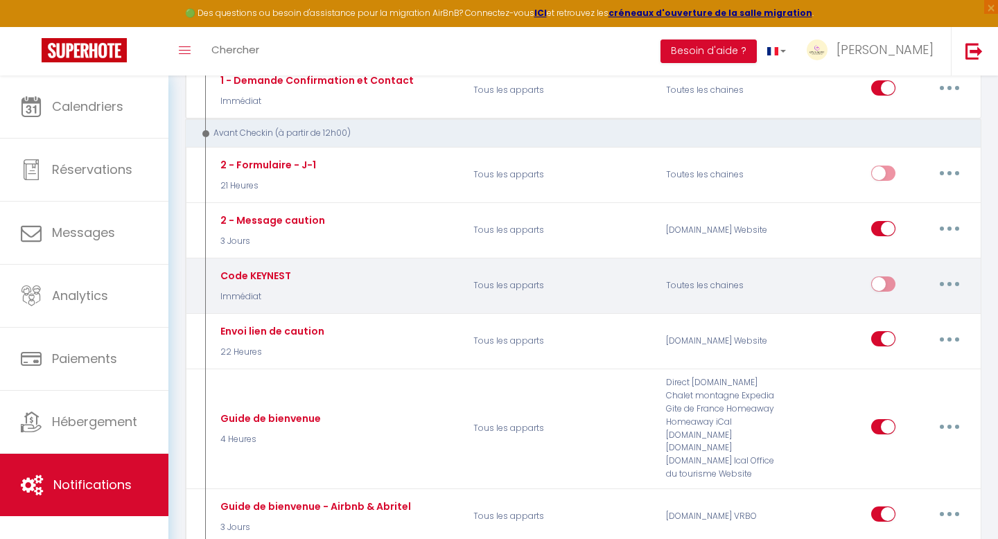
scroll to position [209, 0]
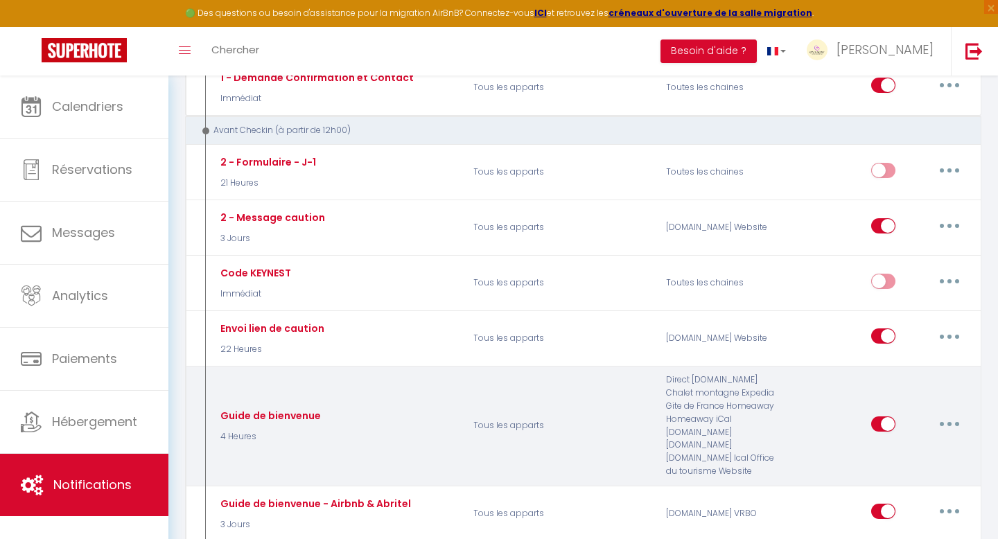
click at [951, 421] on button "button" at bounding box center [949, 424] width 39 height 22
click at [896, 452] on link "Editer" at bounding box center [913, 455] width 103 height 24
type input "Guide de bienvenue"
select select "4 Heures"
checkbox input "true"
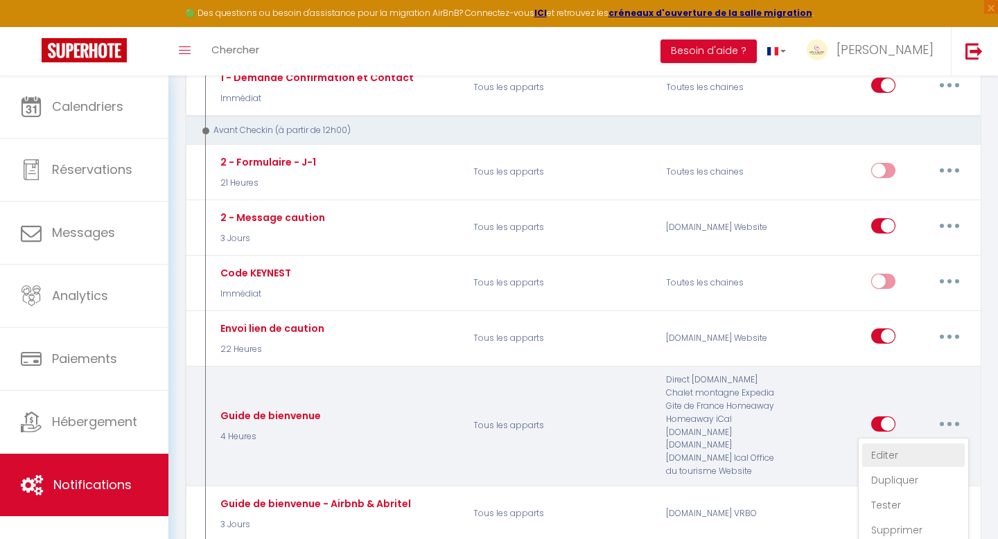
checkbox input "false"
type input "ON VACAY [RENTAL:CITY] - Guide de bienvenue et instructions check-in"
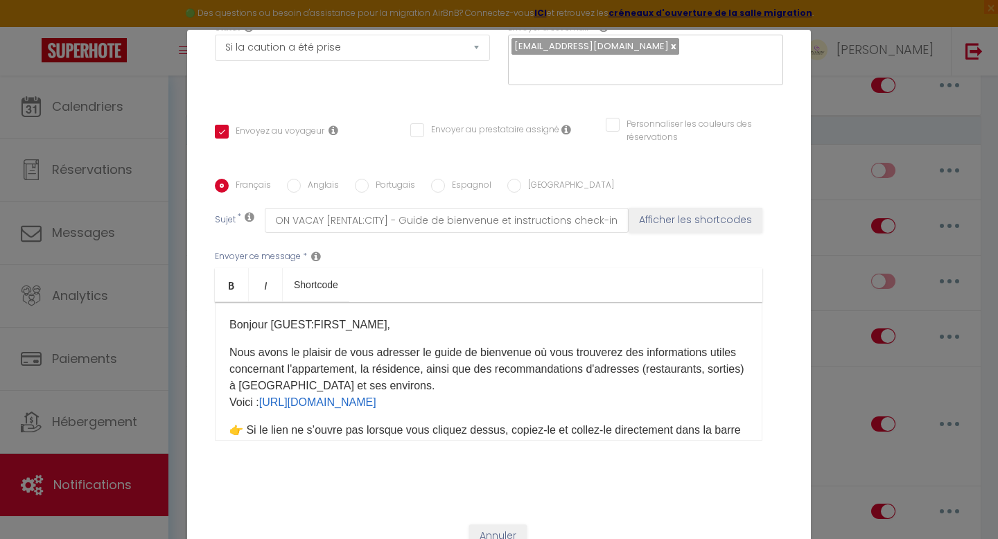
scroll to position [0, 0]
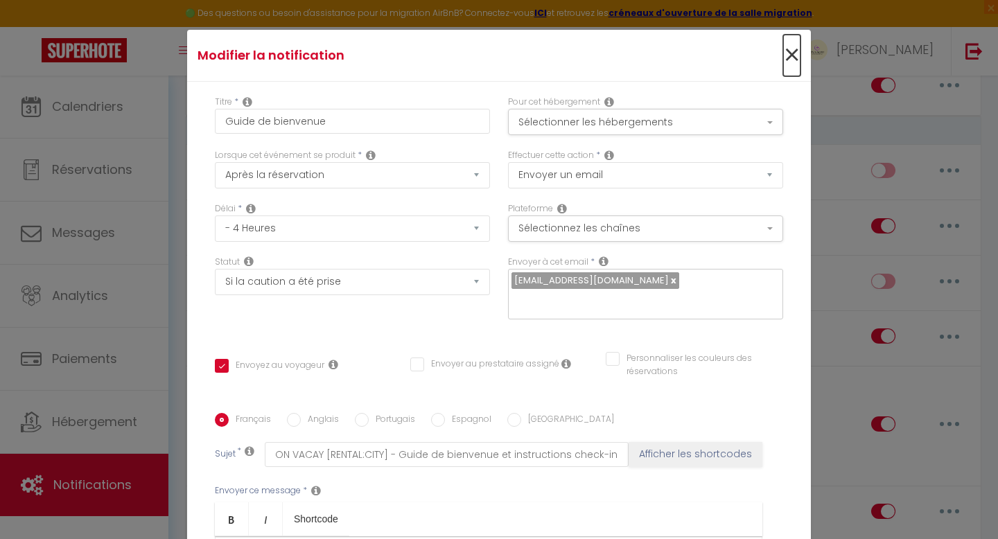
click at [790, 53] on span "×" at bounding box center [791, 56] width 17 height 42
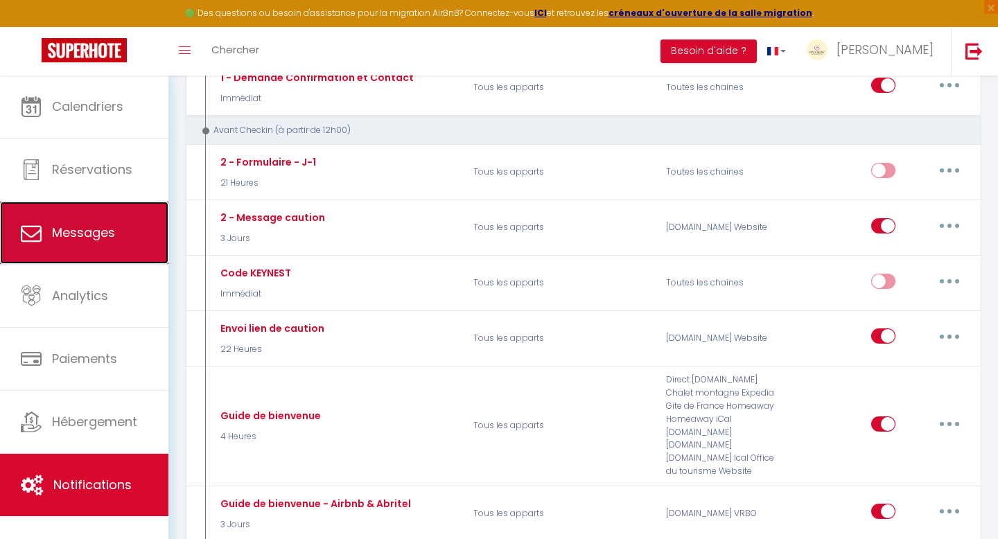
click at [99, 236] on span "Messages" at bounding box center [83, 232] width 63 height 17
select select "message"
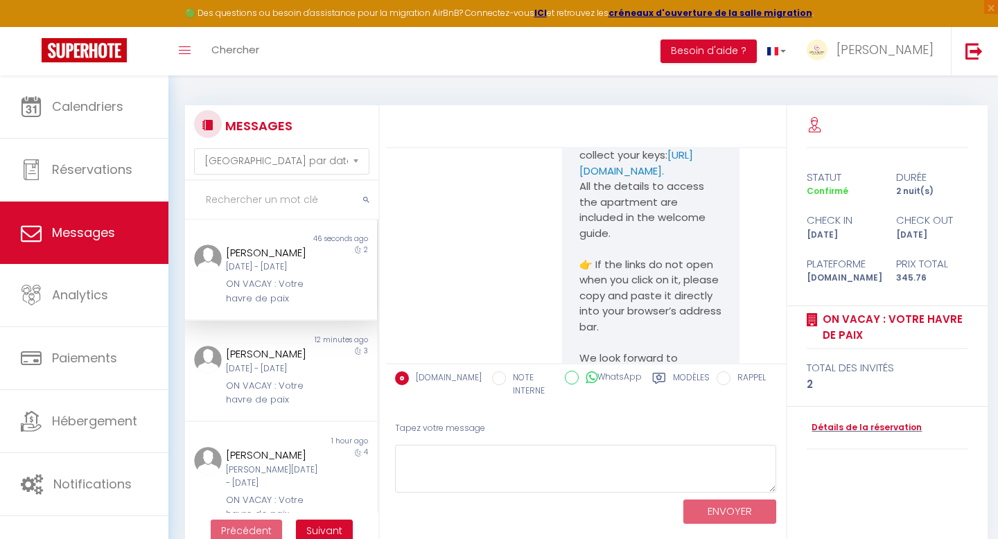
scroll to position [6064, 0]
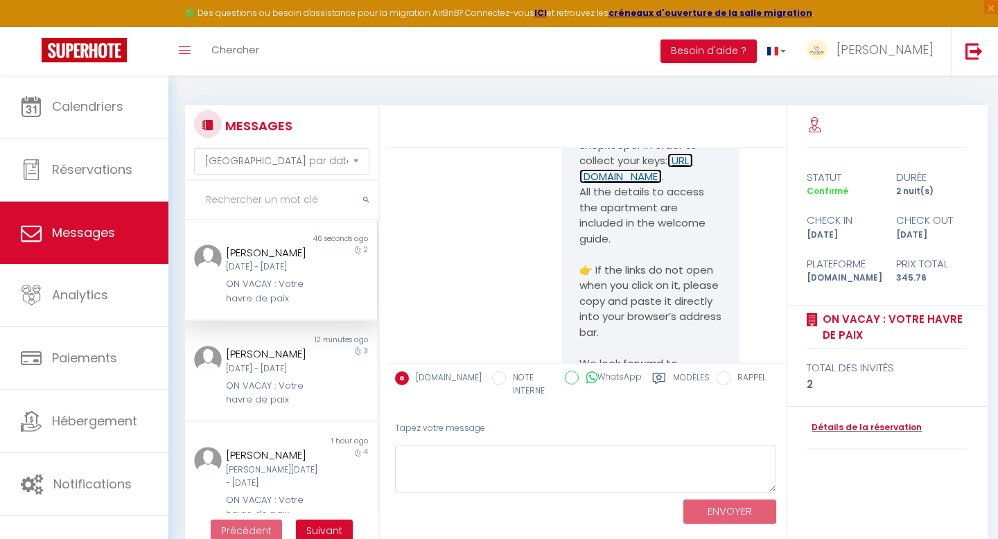
click at [599, 184] on link "[URL][DOMAIN_NAME]" at bounding box center [636, 168] width 114 height 30
click at [599, 106] on link "[URL][DOMAIN_NAME]" at bounding box center [620, 91] width 82 height 30
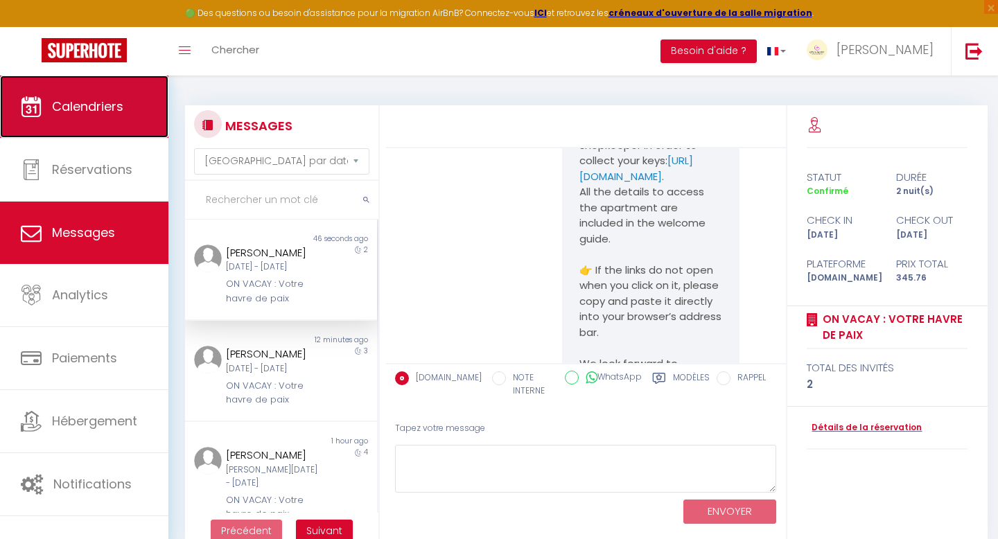
click at [68, 115] on span "Calendriers" at bounding box center [87, 106] width 71 height 17
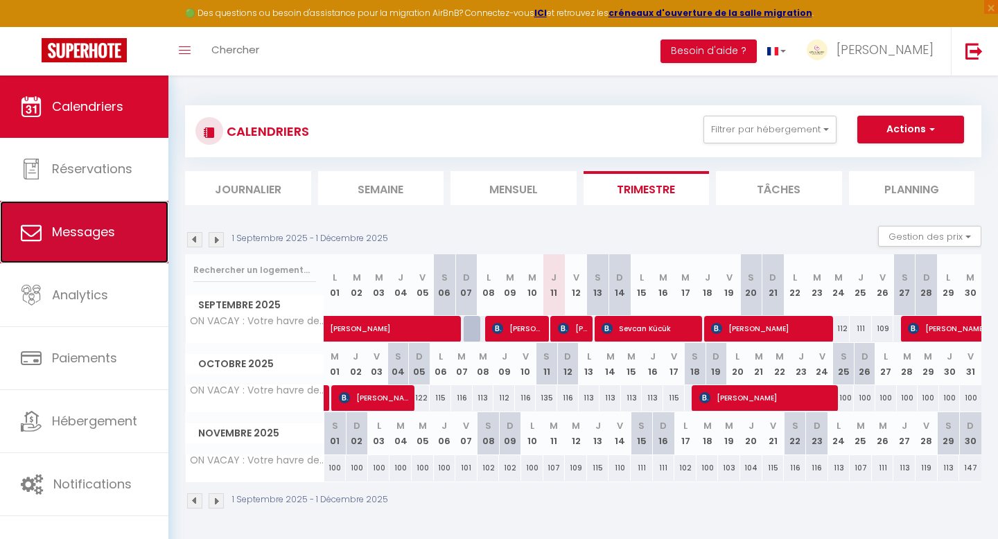
click at [105, 231] on span "Messages" at bounding box center [83, 231] width 63 height 17
select select "message"
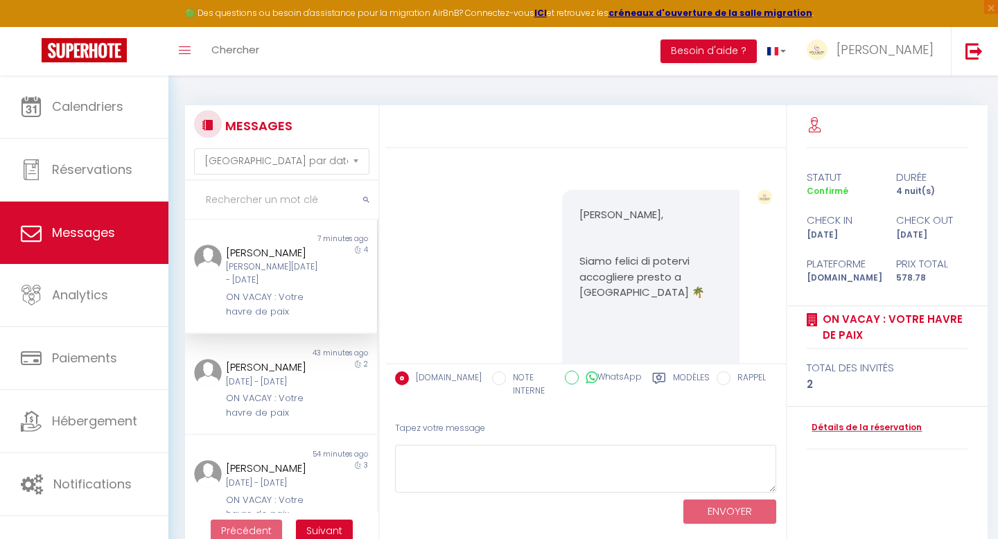
scroll to position [1671, 0]
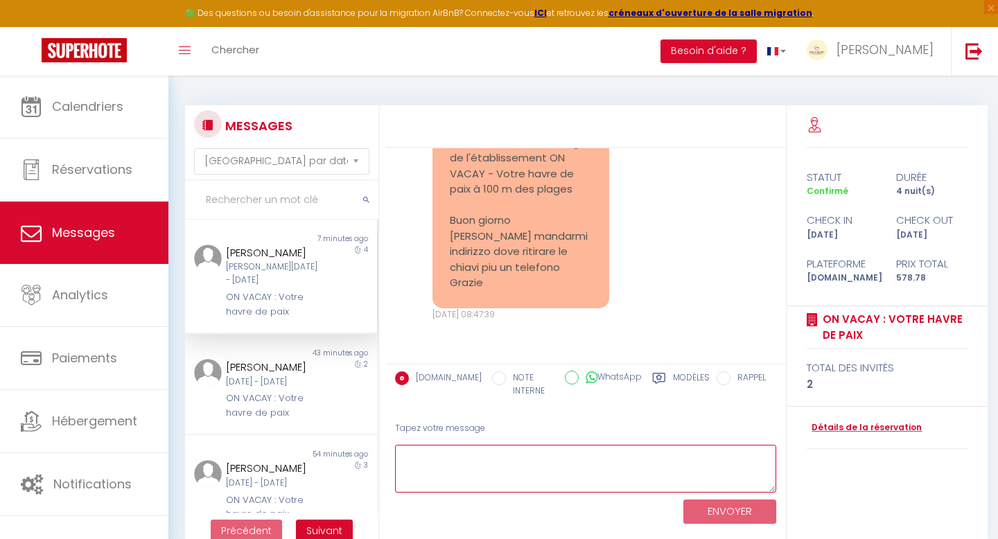
click at [497, 473] on textarea at bounding box center [586, 469] width 382 height 48
paste textarea "[PERSON_NAME] 🌴, La ringrazio molto per il suo messaggio. Le chiavi saranno da …"
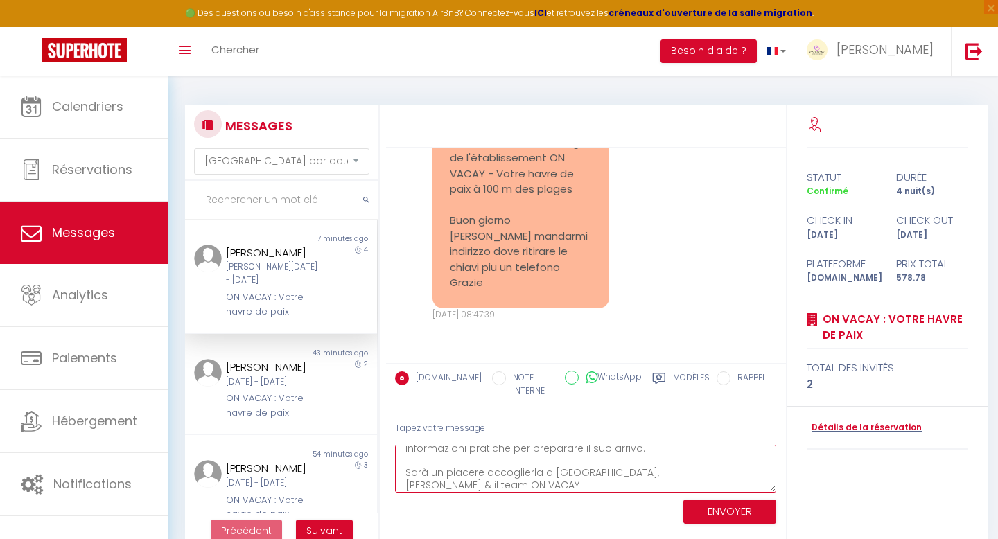
scroll to position [0, 0]
click at [493, 458] on textarea "[PERSON_NAME] 🌴, La ringrazio molto per il suo messaggio. Le chiavi saranno da …" at bounding box center [586, 469] width 382 height 48
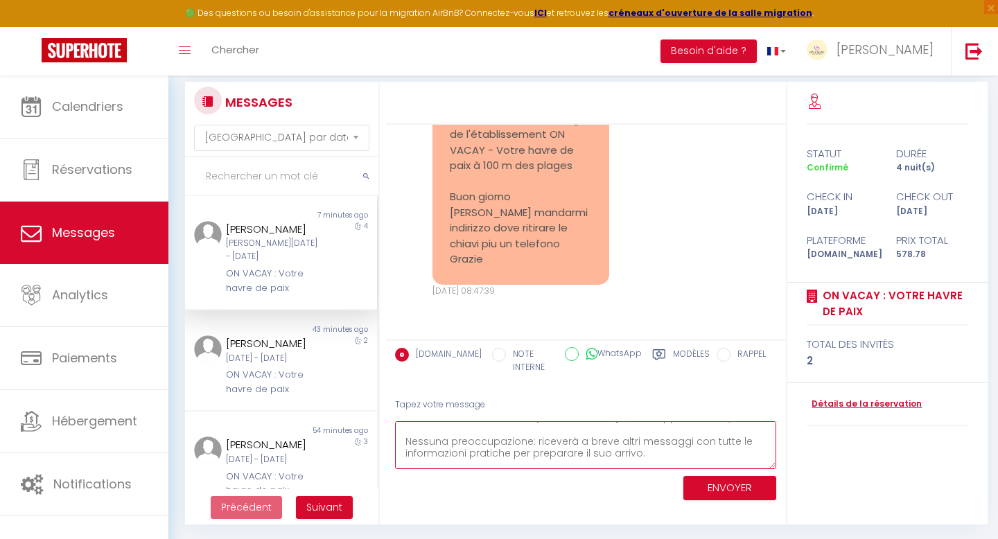
scroll to position [109, 0]
click at [603, 461] on textarea "[PERSON_NAME], La ringrazio molto per il suo messaggio. Le chiavi saranno da ri…" at bounding box center [586, 445] width 382 height 48
paste textarea "🌴"
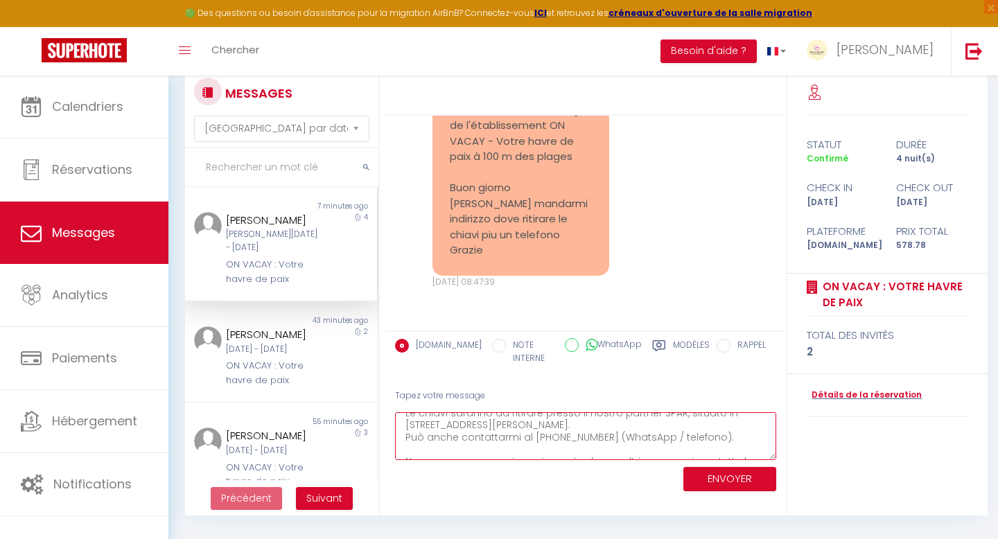
scroll to position [46, 0]
drag, startPoint x: 716, startPoint y: 439, endPoint x: 678, endPoint y: 440, distance: 38.1
click at [678, 440] on textarea "[PERSON_NAME], La ringrazio molto per il suo messaggio. Le chiavi saranno da ri…" at bounding box center [586, 436] width 382 height 48
drag, startPoint x: 719, startPoint y: 439, endPoint x: 620, endPoint y: 440, distance: 99.1
click at [620, 440] on textarea "[PERSON_NAME], La ringrazio molto per il suo messaggio. Le chiavi saranno da ri…" at bounding box center [586, 436] width 382 height 48
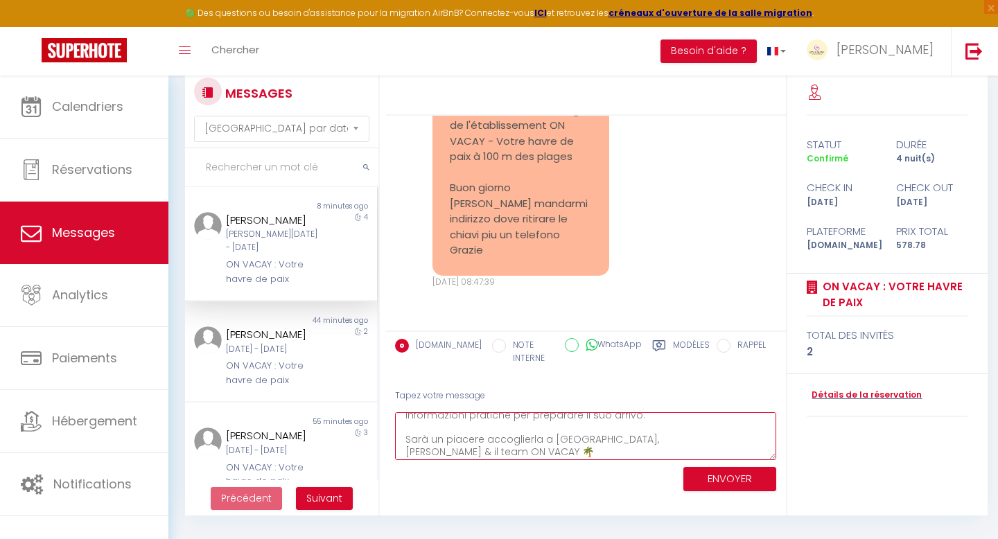
scroll to position [109, 0]
type textarea "[PERSON_NAME], La ringrazio molto per il suo messaggio. Le chiavi saranno da ri…"
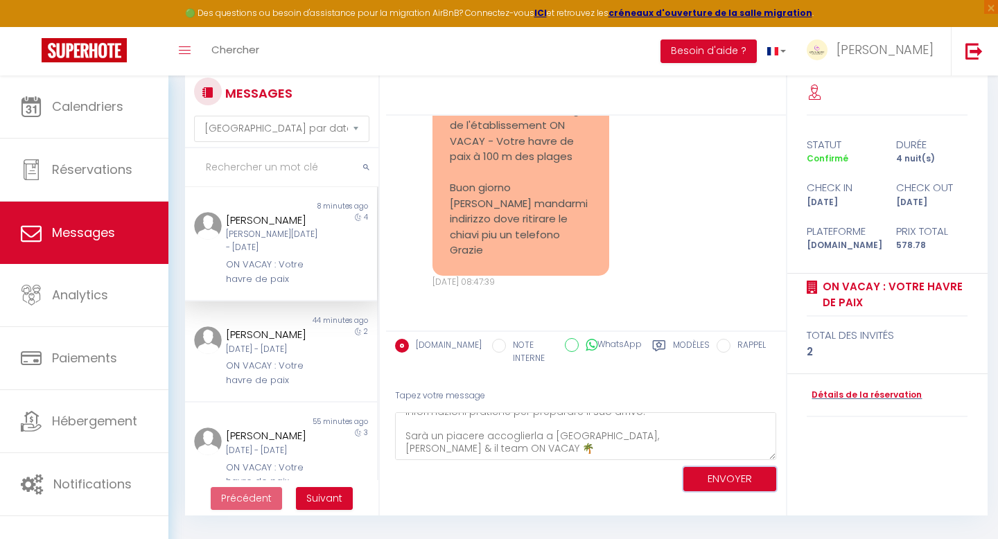
click at [712, 478] on button "ENVOYER" at bounding box center [729, 479] width 93 height 24
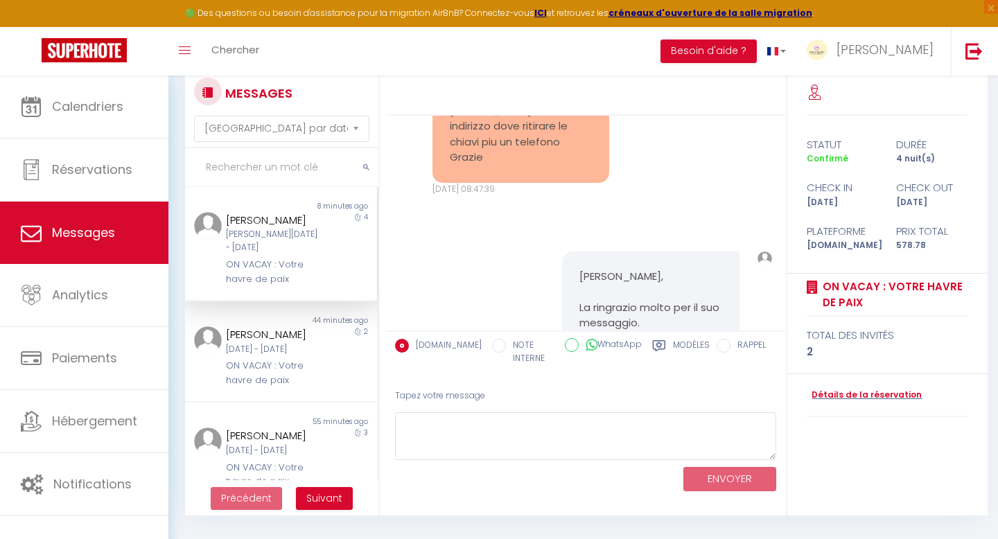
scroll to position [2117, 0]
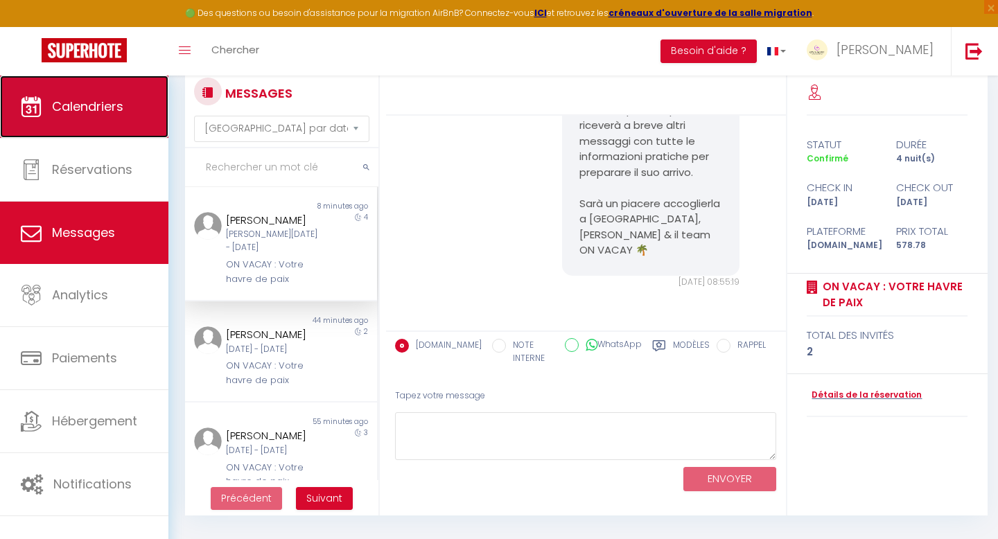
click at [85, 120] on link "Calendriers" at bounding box center [84, 107] width 168 height 62
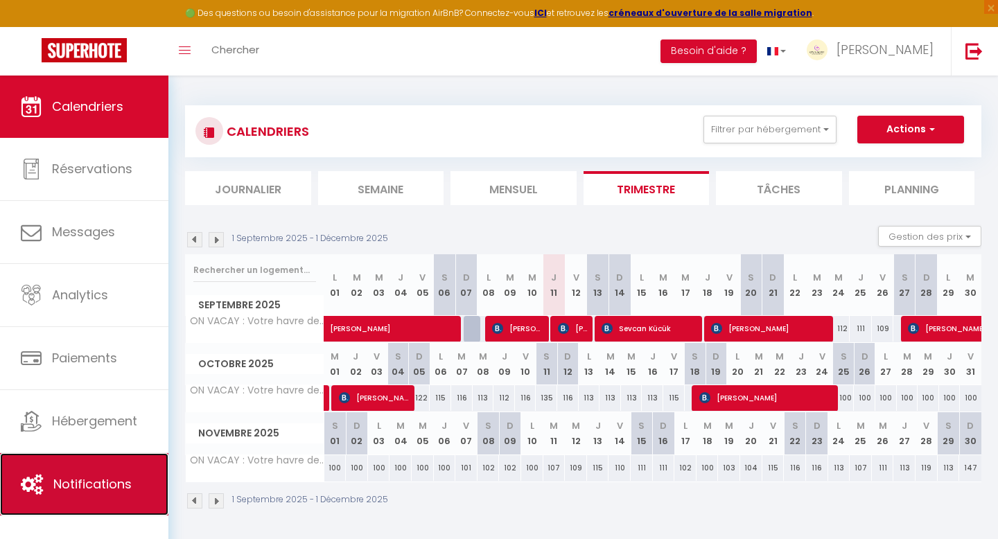
click at [80, 491] on span "Notifications" at bounding box center [92, 483] width 78 height 17
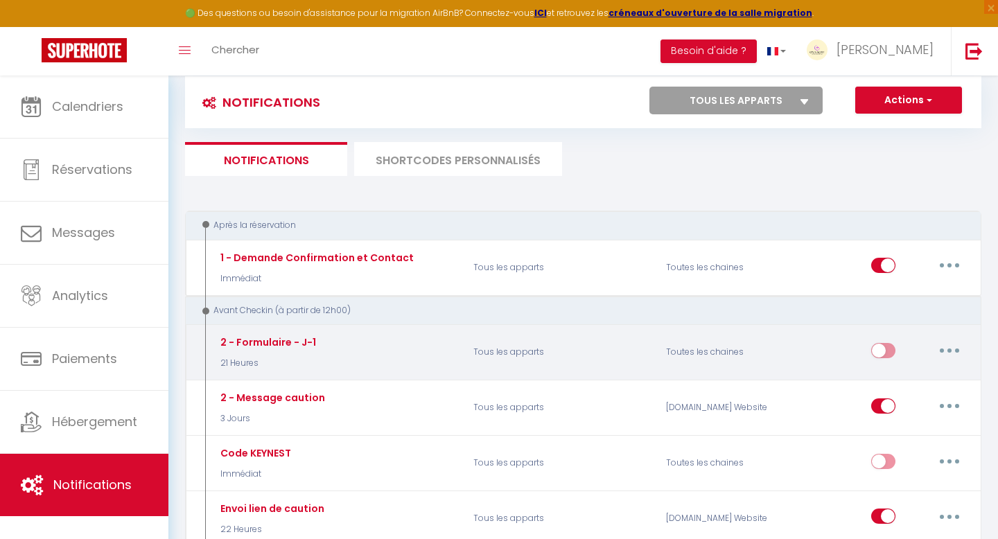
scroll to position [30, 0]
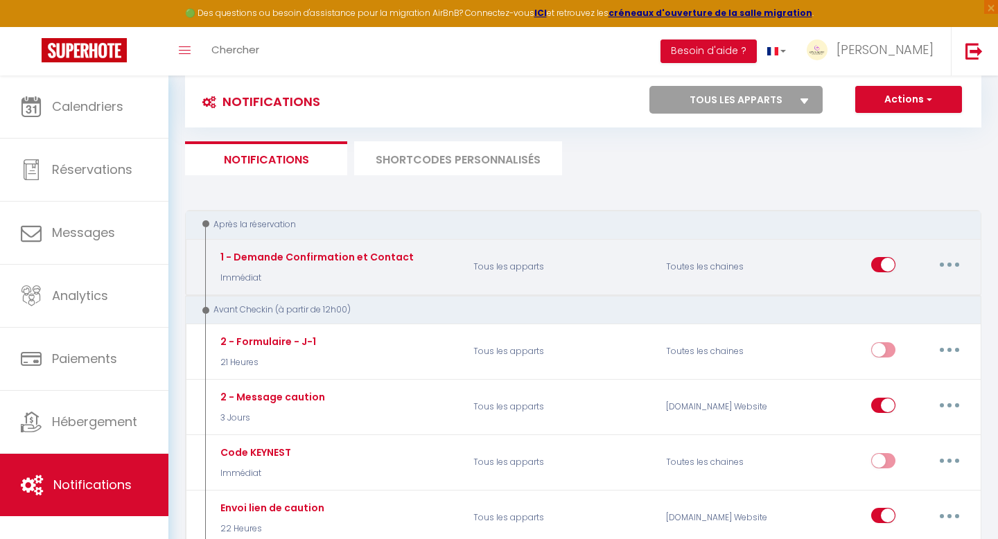
click at [945, 265] on button "button" at bounding box center [949, 265] width 39 height 22
click at [912, 295] on link "Editer" at bounding box center [913, 297] width 103 height 24
type input "1 - Demande Confirmation et Contact"
select select "Immédiat"
select select "if_booking_is_paid"
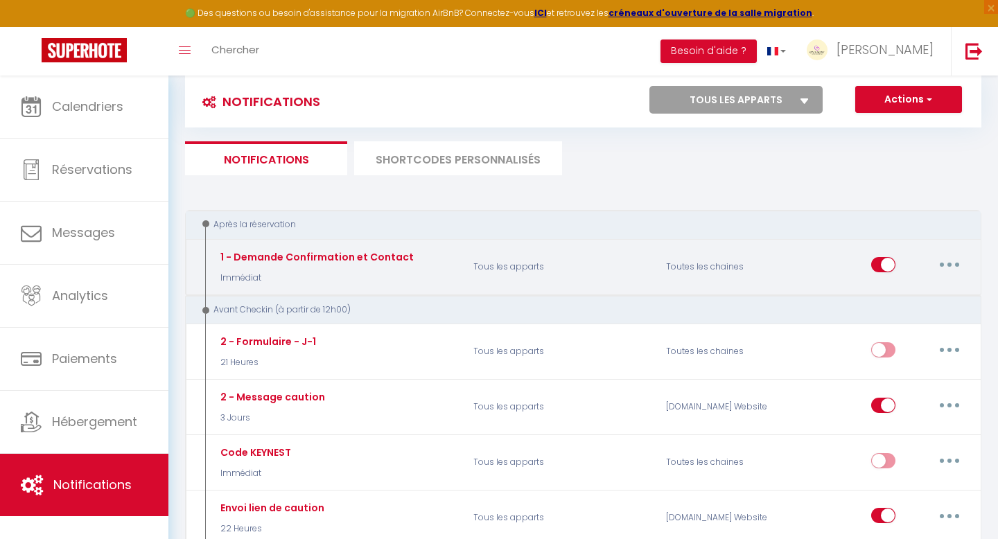
checkbox input "true"
checkbox input "false"
checkbox input "true"
radio input "true"
type input "Confirmation de réservation n°[BOOKING:ID] - [GUEST:FIRST_NAME] [GUEST:LAST_NAM…"
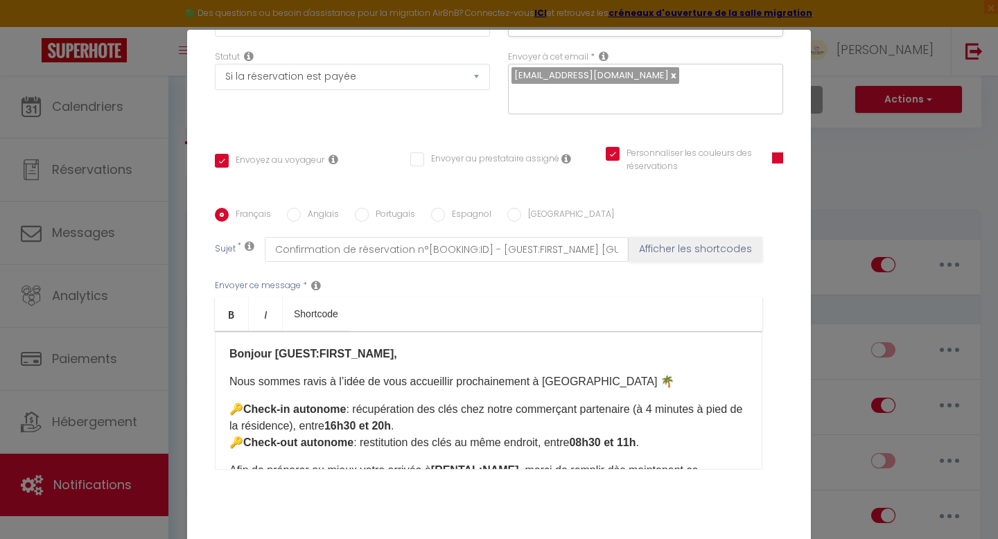
scroll to position [204, 0]
click at [511, 410] on p "🔑 Check-in autonome : récupération des clés chez notre commerçant partenaire (à…" at bounding box center [488, 428] width 518 height 50
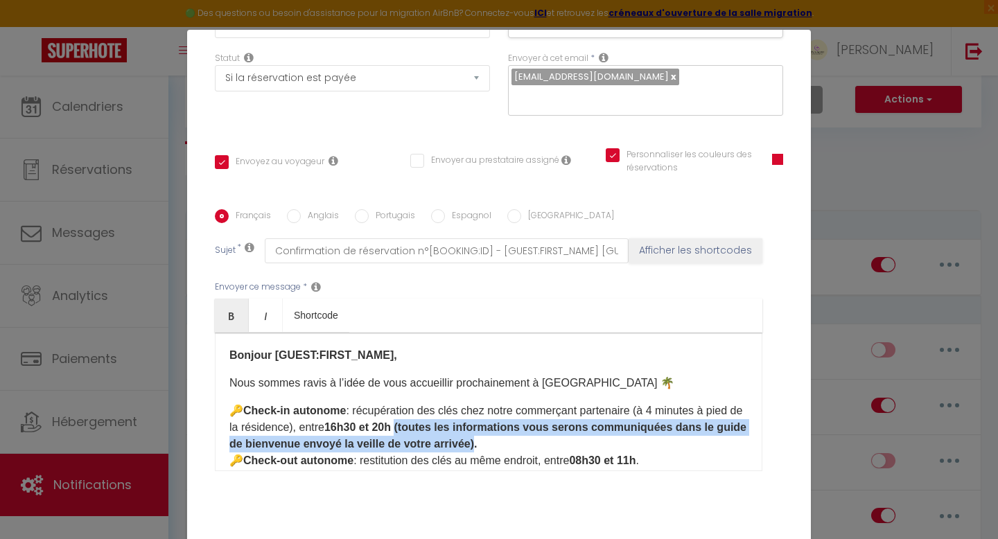
drag, startPoint x: 510, startPoint y: 430, endPoint x: 418, endPoint y: 407, distance: 94.3
click at [418, 421] on strong "16h30 et 20h (toutes les informations vous serons communiquées dans le guide de…" at bounding box center [487, 435] width 517 height 28
click at [543, 421] on strong "16h30 et 20h (toutes les informations vous serons communiquées dans le guide de…" at bounding box center [487, 435] width 517 height 28
drag, startPoint x: 547, startPoint y: 426, endPoint x: 421, endPoint y: 407, distance: 127.5
click at [421, 421] on strong "16h30 et 20h (toutes les informations pratiques vous serons communiquées dans l…" at bounding box center [477, 435] width 496 height 28
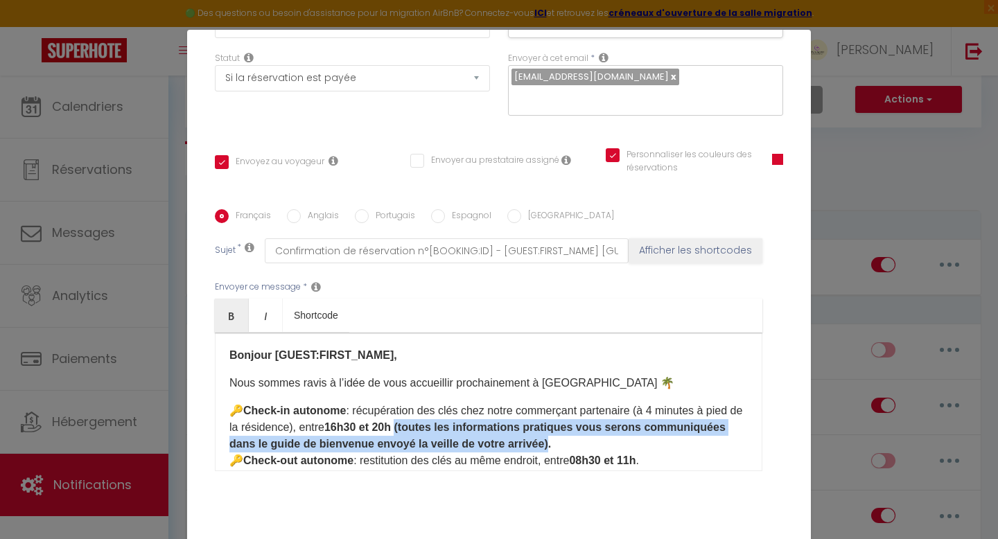
copy strong "(toutes les informations pratiques vous serons communiquées dans le guide de bi…"
click at [437, 209] on input "Espagnol" at bounding box center [438, 216] width 14 height 14
radio input "true"
checkbox input "true"
checkbox input "false"
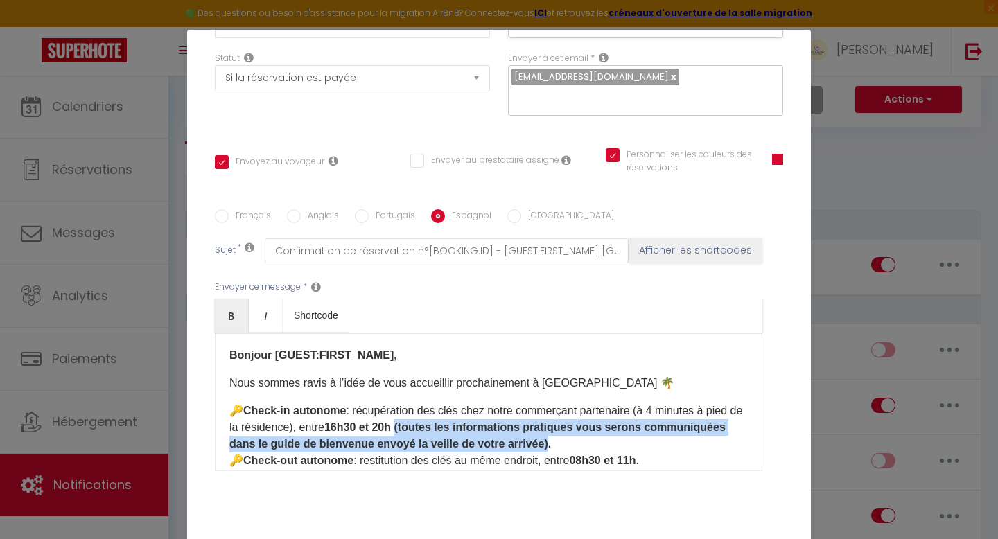
checkbox input "true"
type input "Confirmación de reserva n° [BOOKING:ID] - [GUEST:FIRST_NAME] [GUEST:LAST_NAME] …"
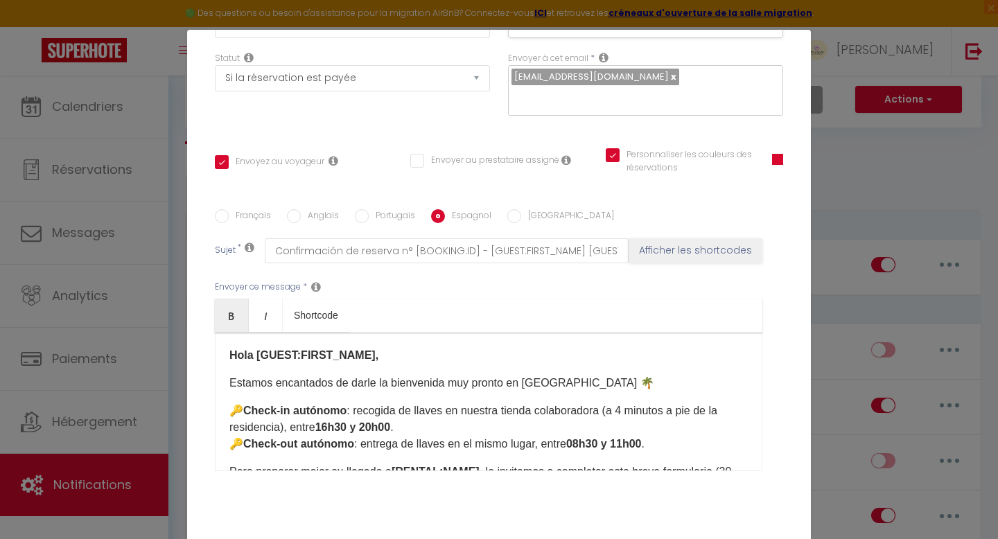
click at [402, 410] on p "🔑 Check-in autónomo : recogida de llaves en nuestra tienda colaboradora (a 4 mi…" at bounding box center [488, 428] width 518 height 50
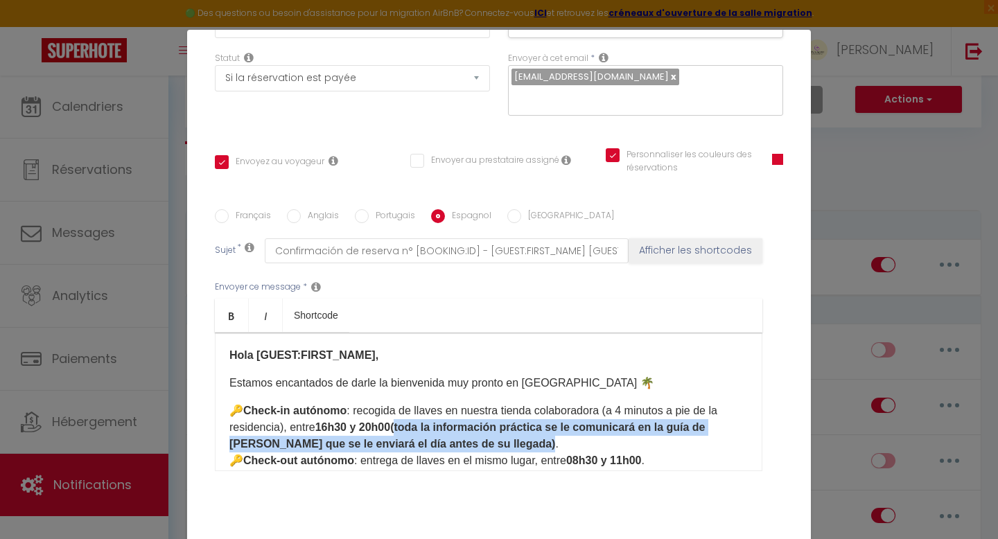
drag, startPoint x: 518, startPoint y: 428, endPoint x: 405, endPoint y: 412, distance: 114.1
click at [405, 412] on p "🔑 Check-in autónomo : recogida de llaves en nuestra tienda colaboradora (a 4 mi…" at bounding box center [488, 436] width 518 height 67
click at [527, 421] on strong "16h30 y 20h00 (toda la información práctica se le comunicará en la guía de bien…" at bounding box center [467, 435] width 476 height 28
drag, startPoint x: 516, startPoint y: 427, endPoint x: 404, endPoint y: 413, distance: 113.1
click at [404, 421] on strong "16h30 y 20h00 (toda la información práctica se le comunicará en la guía de bien…" at bounding box center [467, 435] width 476 height 28
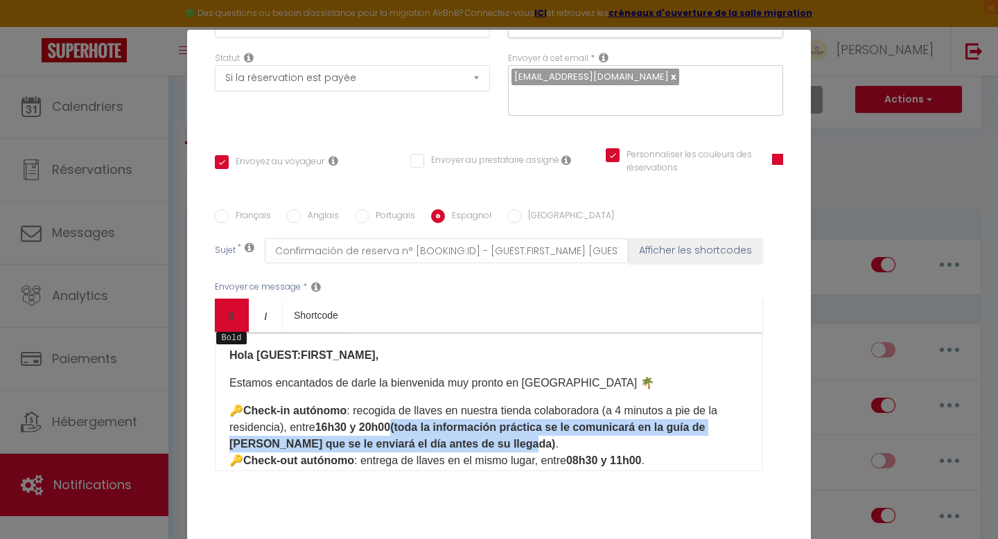
click at [233, 310] on icon "Bold" at bounding box center [231, 315] width 11 height 11
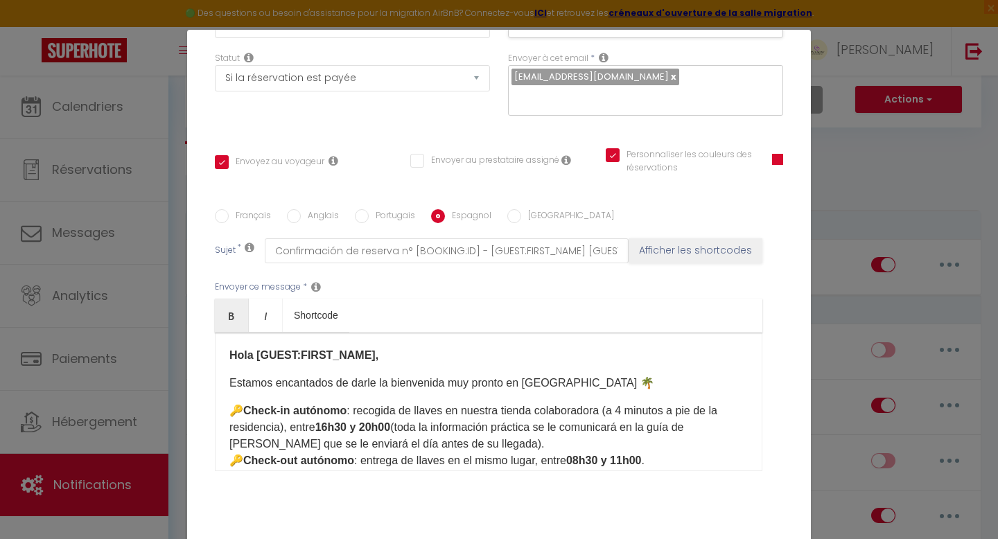
click at [292, 209] on input "Anglais" at bounding box center [294, 216] width 14 height 14
radio input "true"
checkbox input "true"
checkbox input "false"
checkbox input "true"
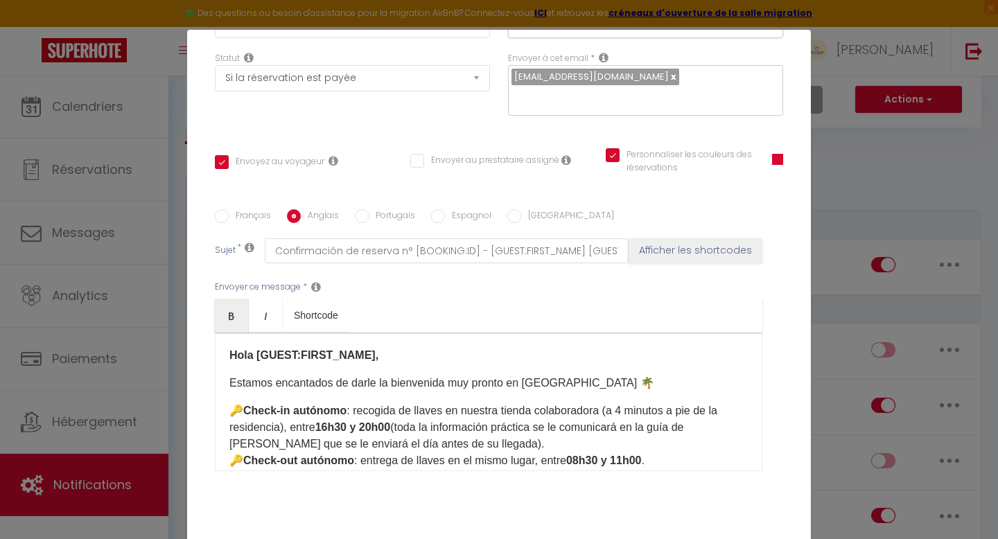
type input "Booking confirmation n°[BOOKING:ID] - [GUEST:FIRST_NAME] [GUEST:LAST_NAME] - [R…"
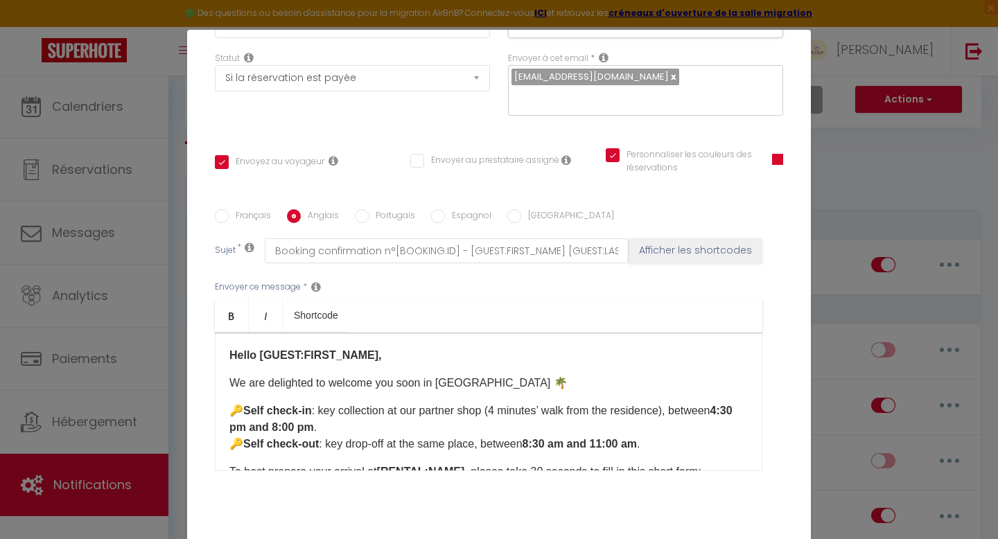
click at [340, 410] on p "🔑 Self check-in : key collection at our partner shop (4 minutes’ walk from the …" at bounding box center [488, 428] width 518 height 50
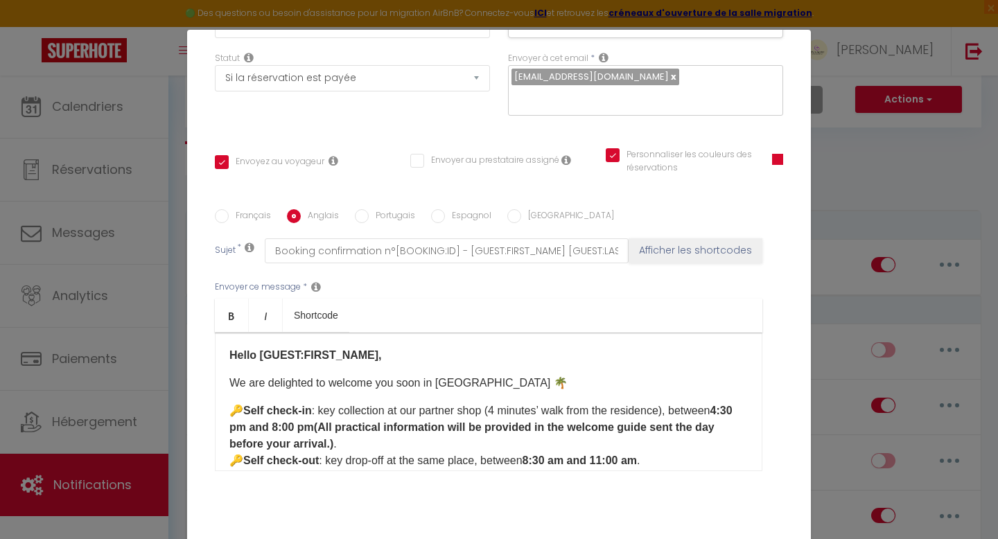
click at [331, 428] on strong "4:30 pm and 8:00 pm (All practical information will be provided in the welcome …" at bounding box center [480, 427] width 503 height 45
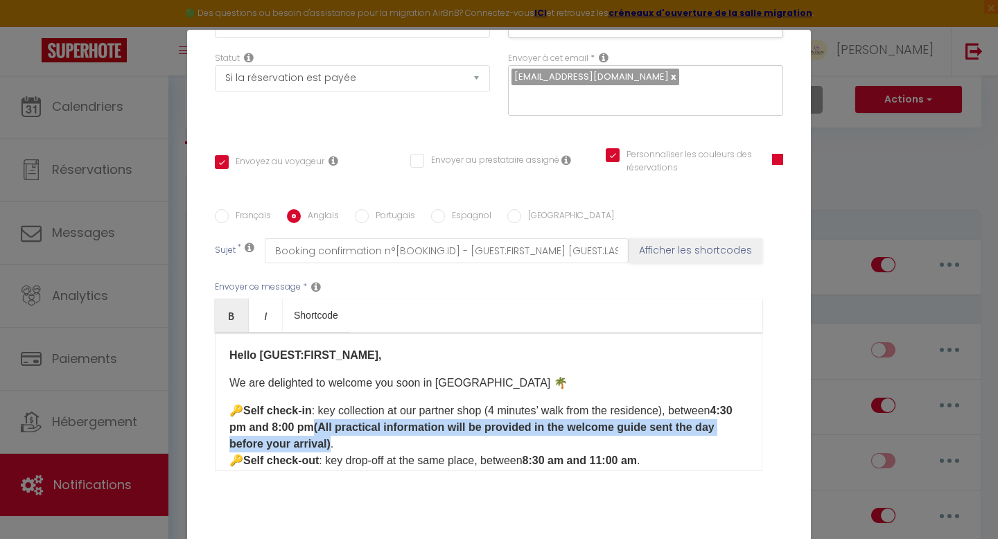
drag, startPoint x: 330, startPoint y: 428, endPoint x: 345, endPoint y: 412, distance: 21.6
click at [345, 412] on strong "4:30 pm and 8:00 pm (All practical information will be provided in the welcome …" at bounding box center [480, 427] width 503 height 45
click at [243, 299] on link "Bold" at bounding box center [232, 315] width 34 height 33
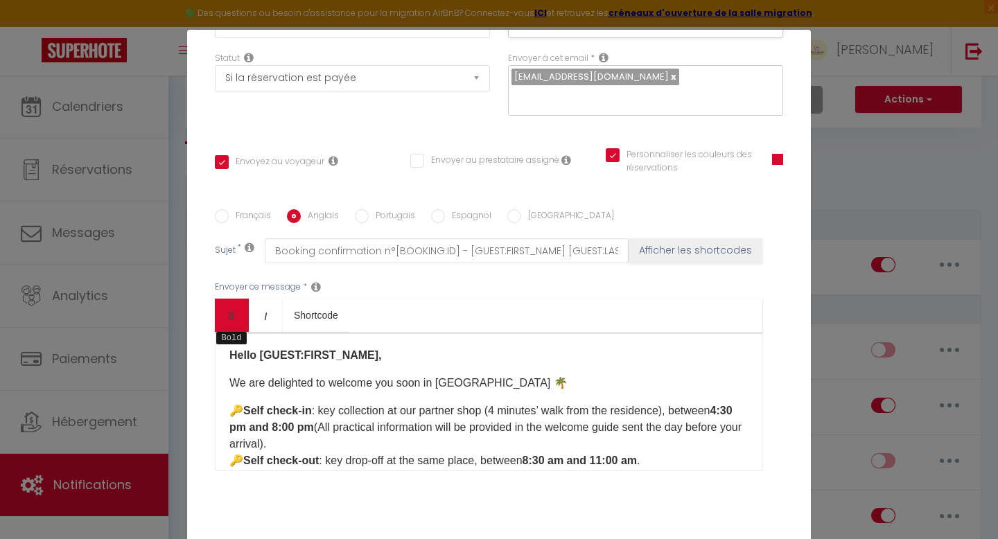
click at [228, 310] on icon "Bold" at bounding box center [231, 315] width 11 height 11
click at [376, 436] on p "🔑 Self check-in : key collection at our partner shop (4 minutes’ walk from the …" at bounding box center [488, 436] width 518 height 67
click at [352, 409] on p "🔑 Self check-in : key collection at our partner shop (4 minutes’ walk from the …" at bounding box center [488, 436] width 518 height 67
click at [364, 209] on input "Portugais" at bounding box center [362, 216] width 14 height 14
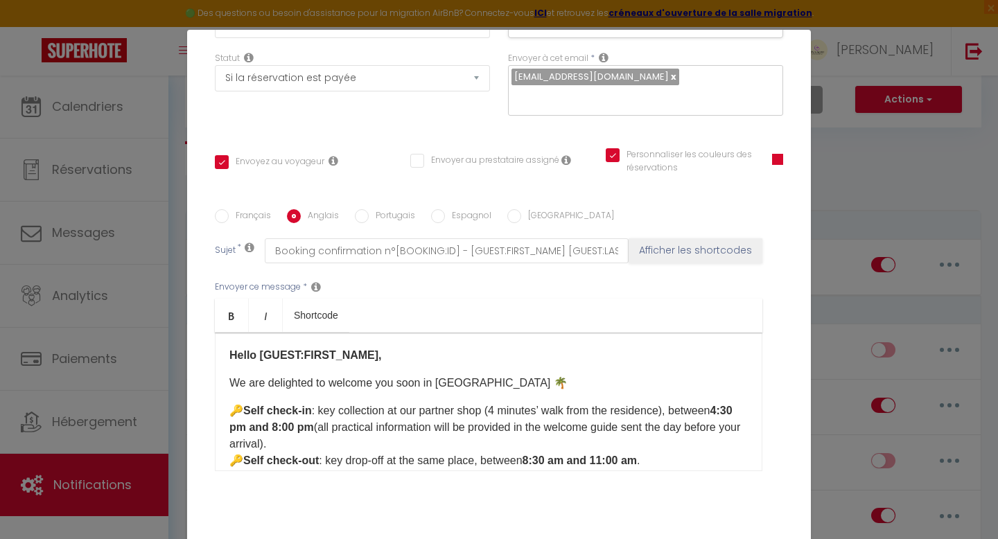
radio input "true"
checkbox input "true"
checkbox input "false"
checkbox input "true"
type input "Confirmação de reserva n° [BOOKING:ID] - [GUEST:FIRST_NAME] [GUEST:LAST_NAME] -…"
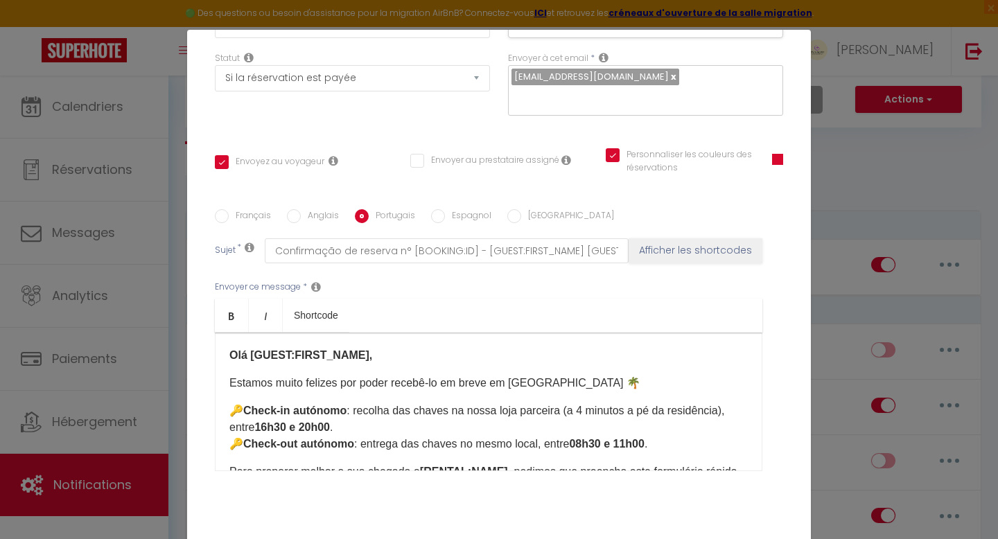
click at [337, 409] on p "🔑 Check-in autónomo : recolha das chaves na nossa loja parceira (a 4 minutos a …" at bounding box center [488, 428] width 518 height 50
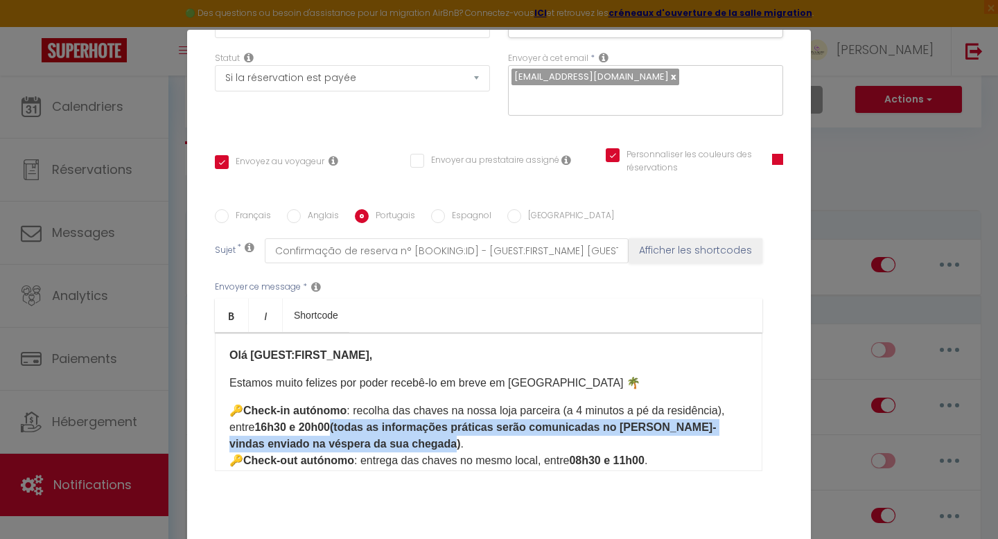
drag, startPoint x: 415, startPoint y: 428, endPoint x: 343, endPoint y: 410, distance: 74.1
click at [343, 410] on p "🔑 Check-in autónomo : recolha das chaves na nossa loja parceira (a 4 minutos a …" at bounding box center [488, 436] width 518 height 67
click at [227, 310] on icon "Bold" at bounding box center [231, 315] width 11 height 11
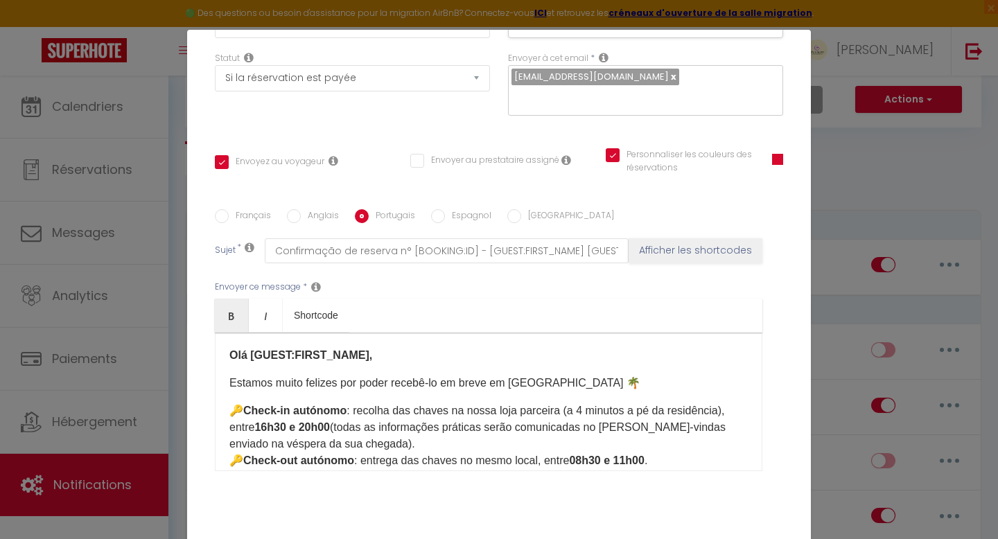
click at [433, 209] on input "Espagnol" at bounding box center [438, 216] width 14 height 14
radio input "true"
checkbox input "true"
checkbox input "false"
checkbox input "true"
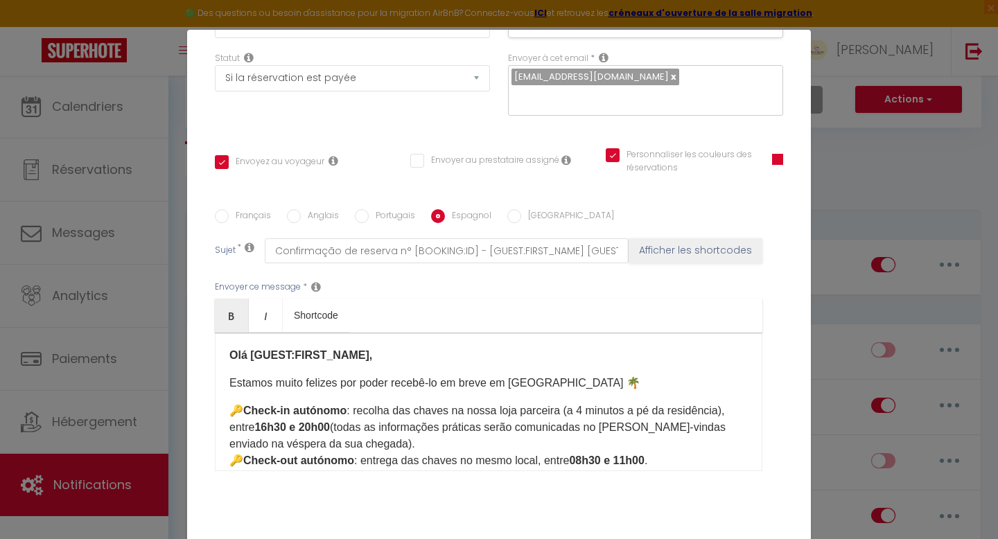
type input "Confirmación de reserva n° [BOOKING:ID] - [GUEST:FIRST_NAME] [GUEST:LAST_NAME] …"
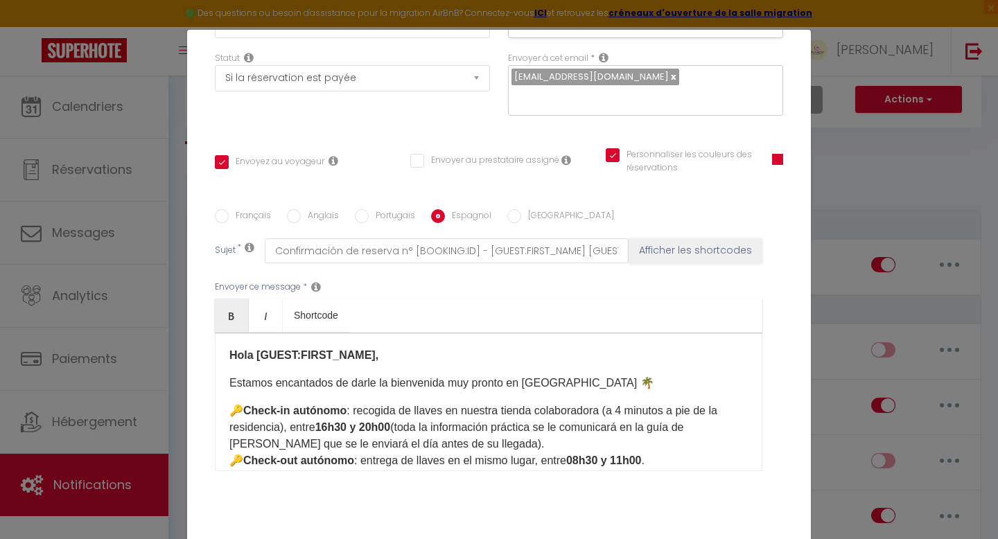
click at [511, 209] on input "[GEOGRAPHIC_DATA]" at bounding box center [514, 216] width 14 height 14
radio input "true"
checkbox input "true"
checkbox input "false"
checkbox input "true"
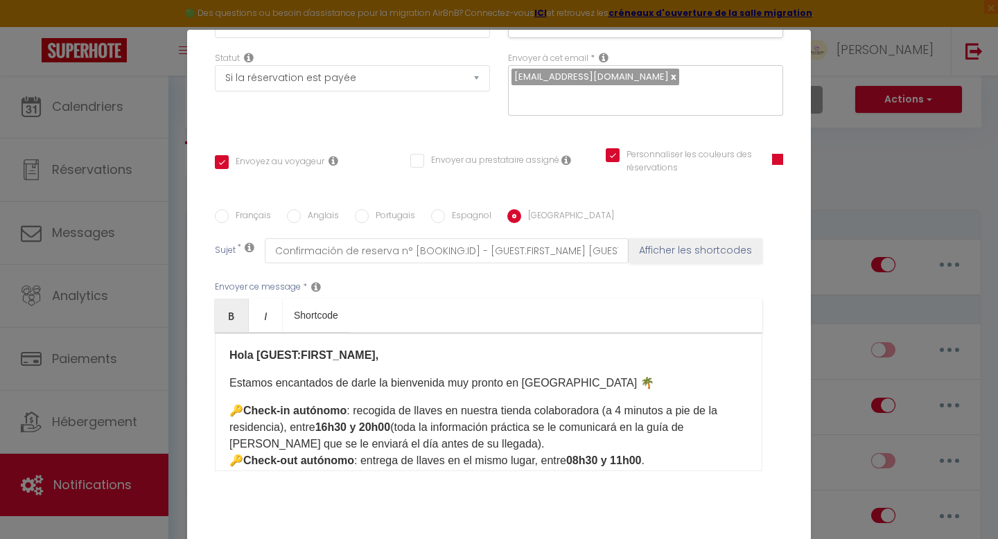
type input "Conferma di prenotazione n° [BOOKING:ID] - [GUEST:FIRST_NAME] [GUEST:LAST_NAME]…"
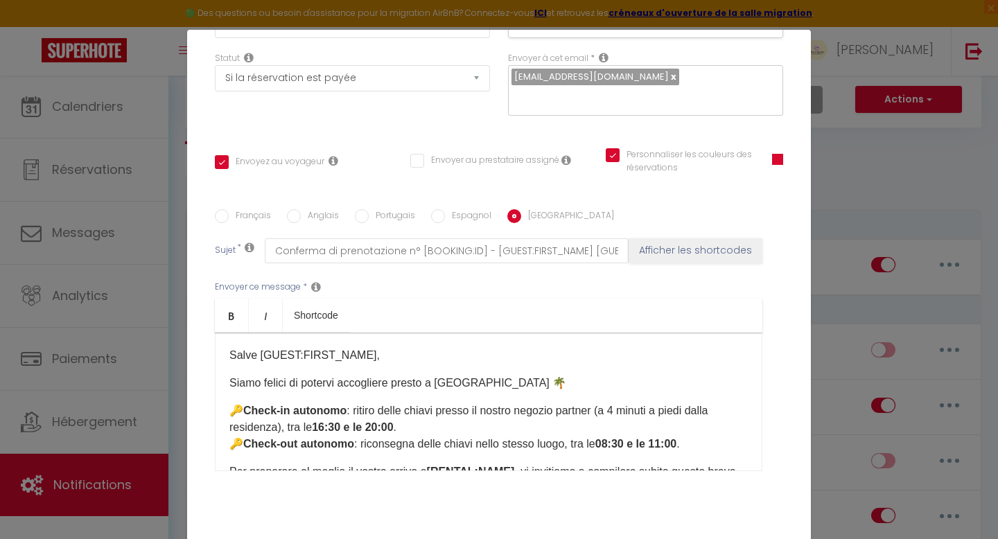
click at [393, 421] on strong "16:30 e le 20:00" at bounding box center [352, 427] width 81 height 12
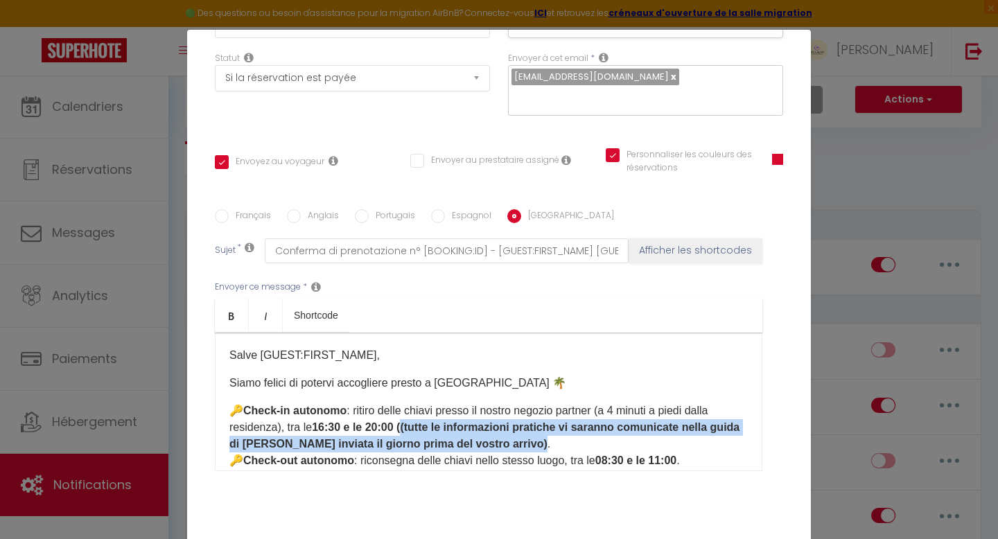
drag, startPoint x: 540, startPoint y: 427, endPoint x: 412, endPoint y: 407, distance: 129.6
click at [412, 407] on p "🔑 Check-in autonomo : ritiro delle chiavi presso il nostro negozio partner (a 4…" at bounding box center [488, 436] width 518 height 67
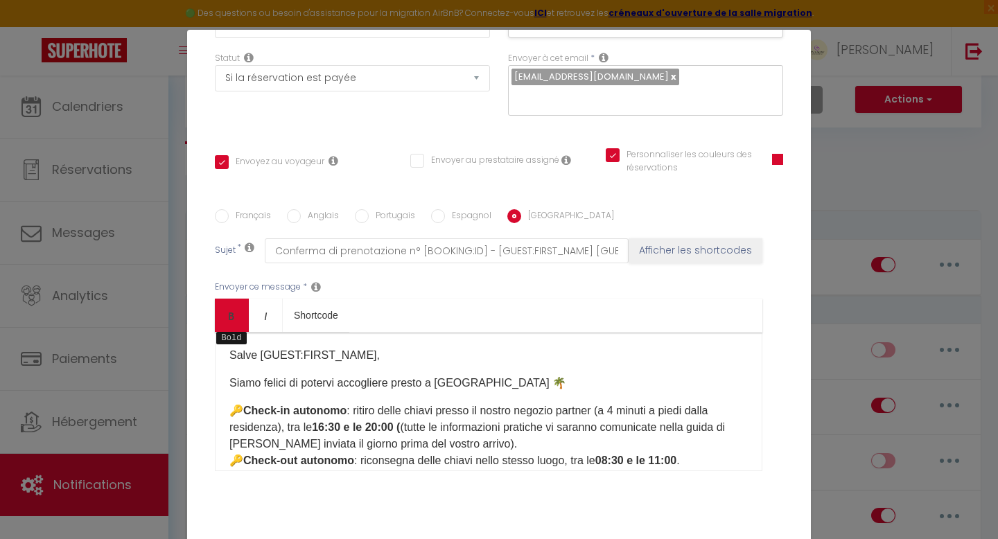
click at [227, 310] on icon "Bold" at bounding box center [231, 315] width 11 height 11
click at [400, 421] on strong "16:30 e le 20:00 (" at bounding box center [356, 427] width 88 height 12
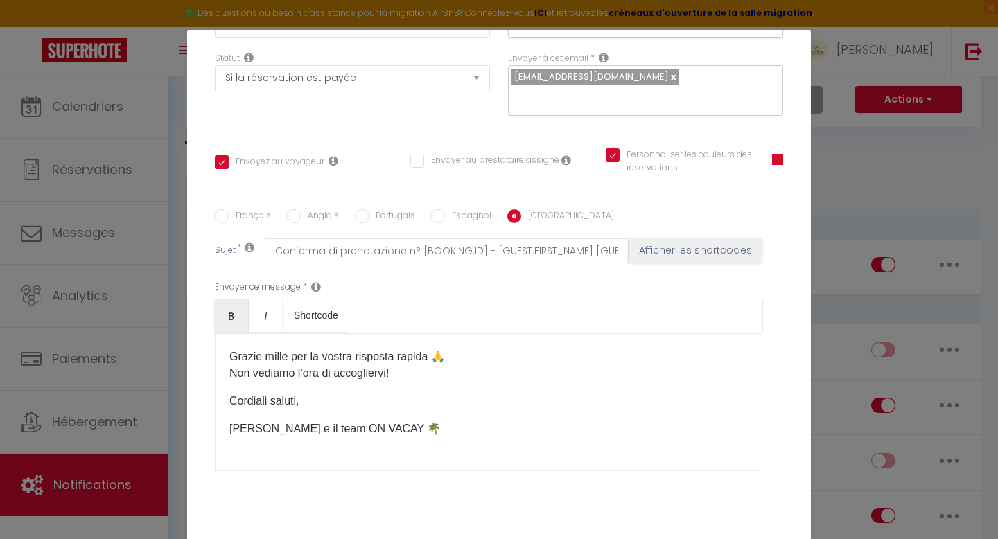
scroll to position [234, 0]
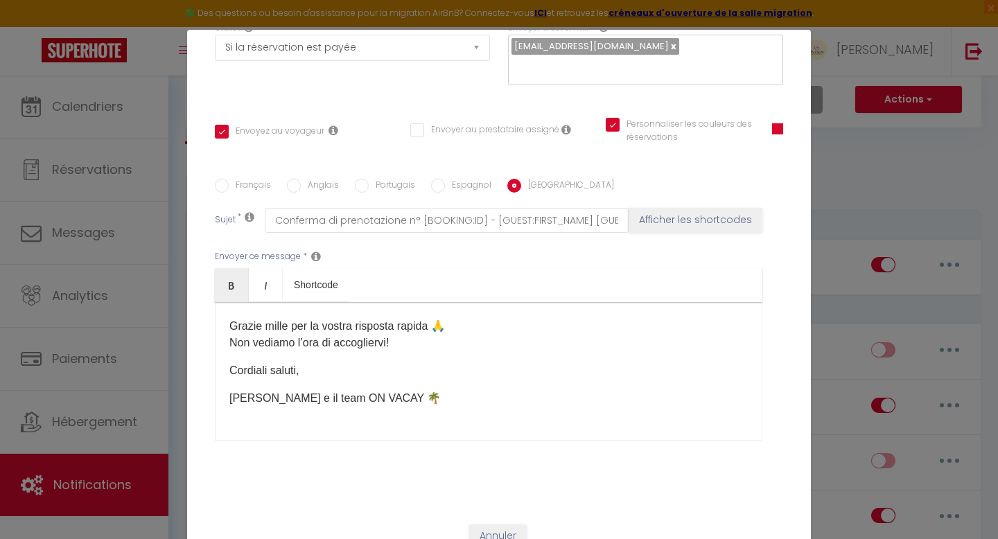
checkbox input "true"
checkbox input "false"
checkbox input "true"
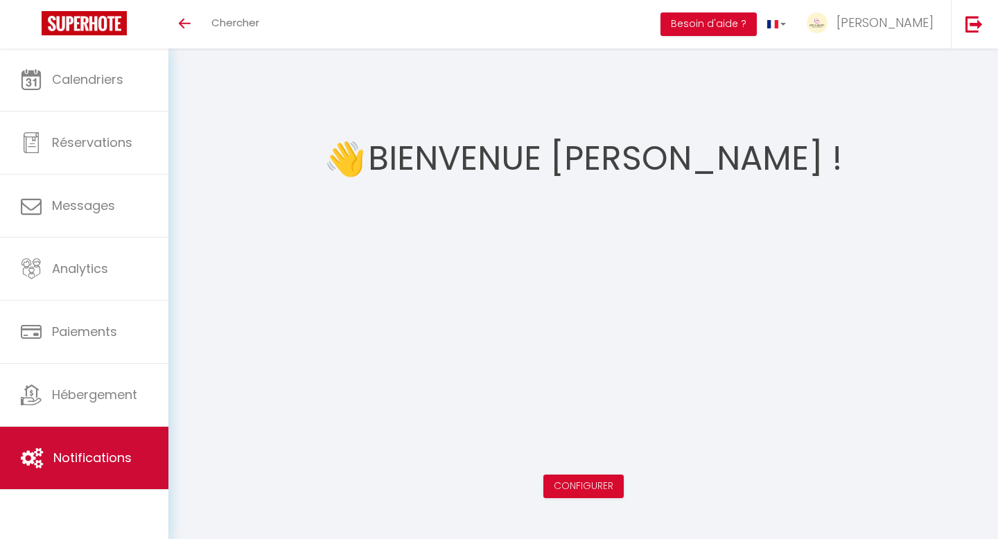
click at [53, 462] on span "Notifications" at bounding box center [92, 457] width 78 height 17
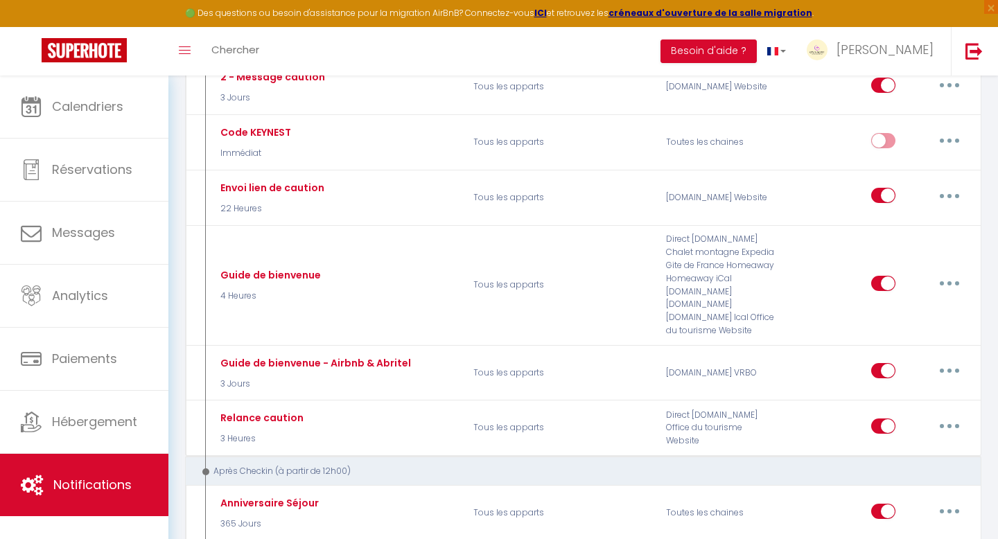
scroll to position [349, 0]
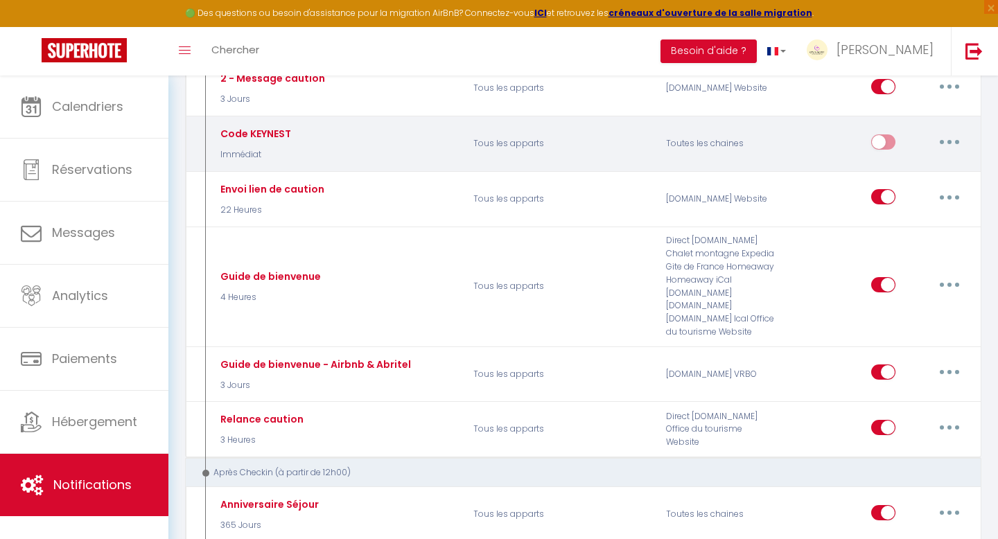
click at [955, 141] on button "button" at bounding box center [949, 142] width 39 height 22
click at [917, 167] on link "Editer" at bounding box center [913, 173] width 103 height 24
type input "Code KEYNEST"
select select "Immédiat"
select select "if_deposit_is_paid"
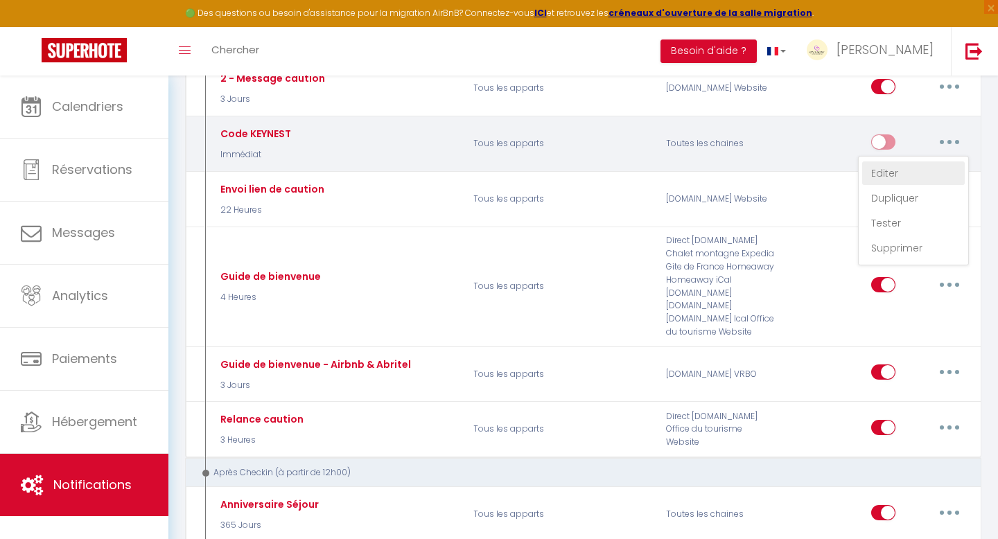
checkbox input "true"
checkbox input "false"
radio input "true"
type input "[CHECKING:DD-MM-YYYY] - [RENTAL:CITY] : Instructions pour récupérer les clés d'…"
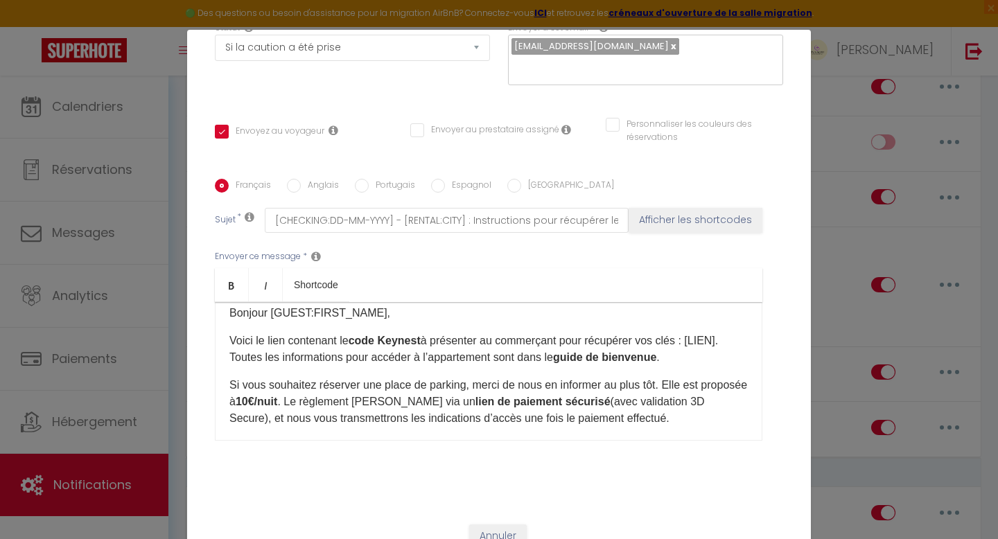
scroll to position [8, 0]
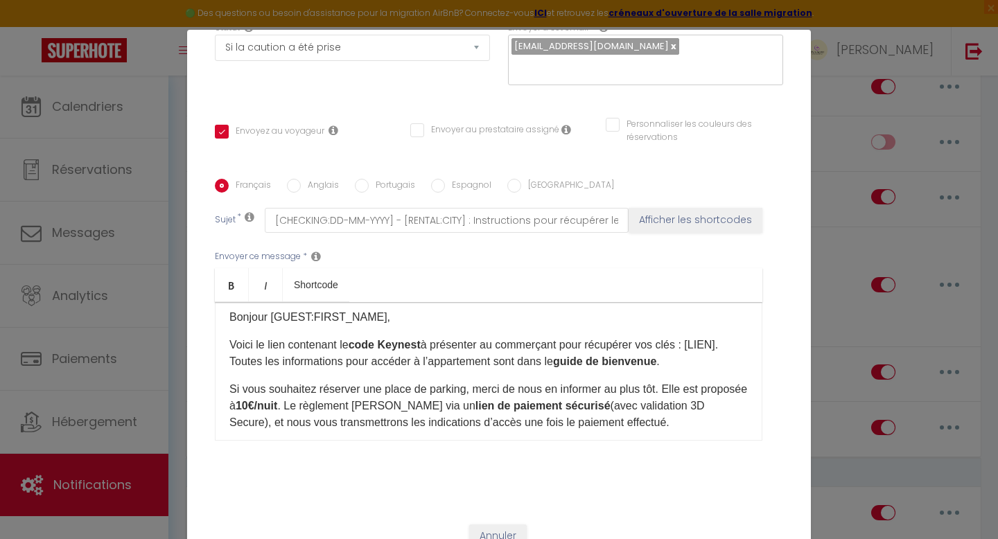
click at [292, 179] on input "Anglais" at bounding box center [294, 186] width 14 height 14
radio input "true"
checkbox input "true"
checkbox input "false"
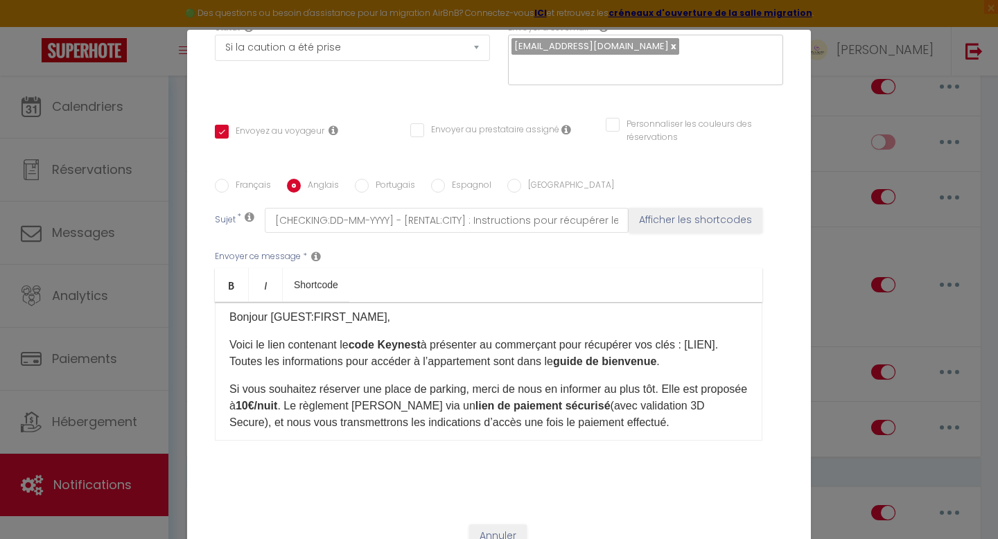
type input "[CHECKING:DD-MM-YYYY] - [RENTAL:CITY] : Instructions to collect the apartment k…"
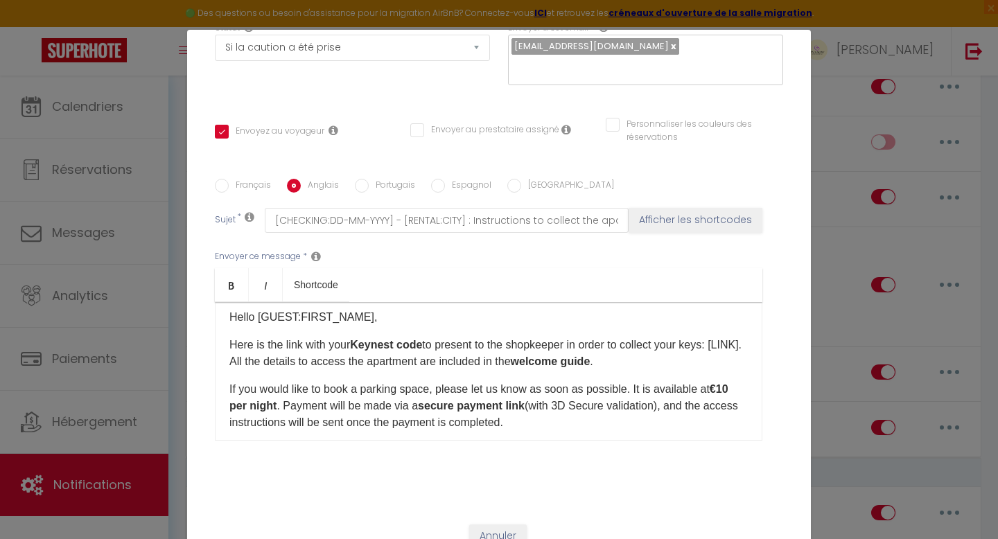
scroll to position [0, 0]
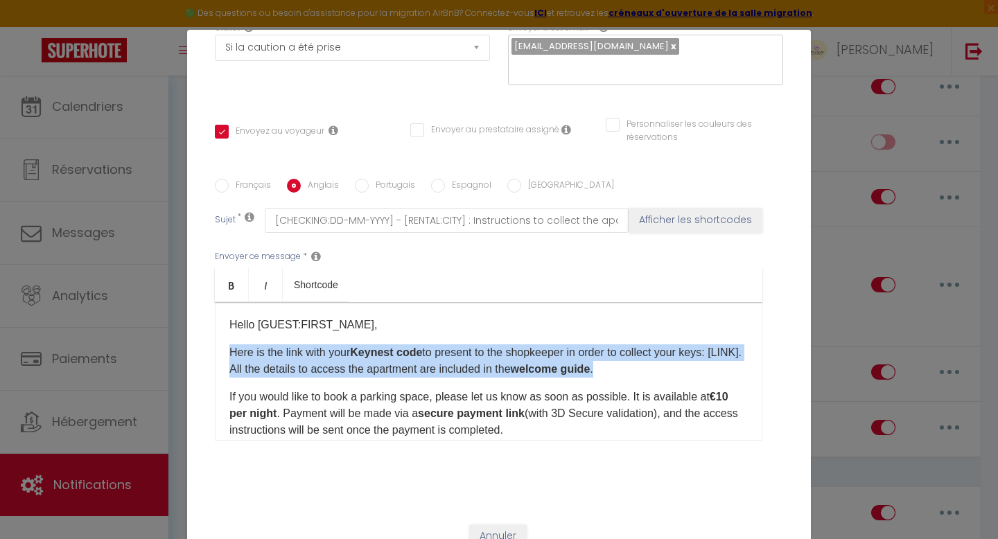
drag, startPoint x: 610, startPoint y: 369, endPoint x: 225, endPoint y: 336, distance: 385.9
click at [225, 336] on div "Hello [GUEST:FIRST_NAME], Here is the link with your Keynest code to present to…" at bounding box center [488, 371] width 547 height 139
copy p "Here is the link with your Keynest code to present to the shopkeeper in order t…"
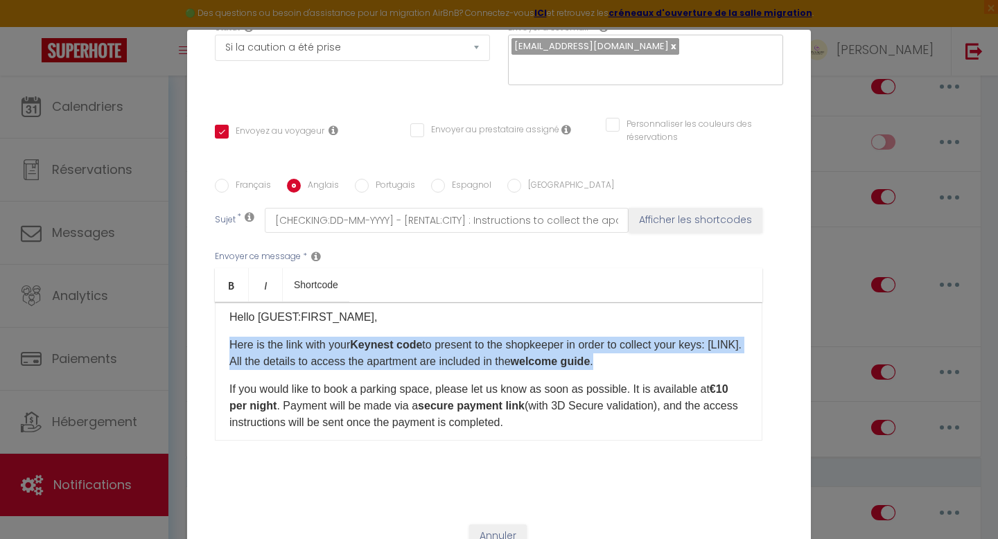
scroll to position [17, 0]
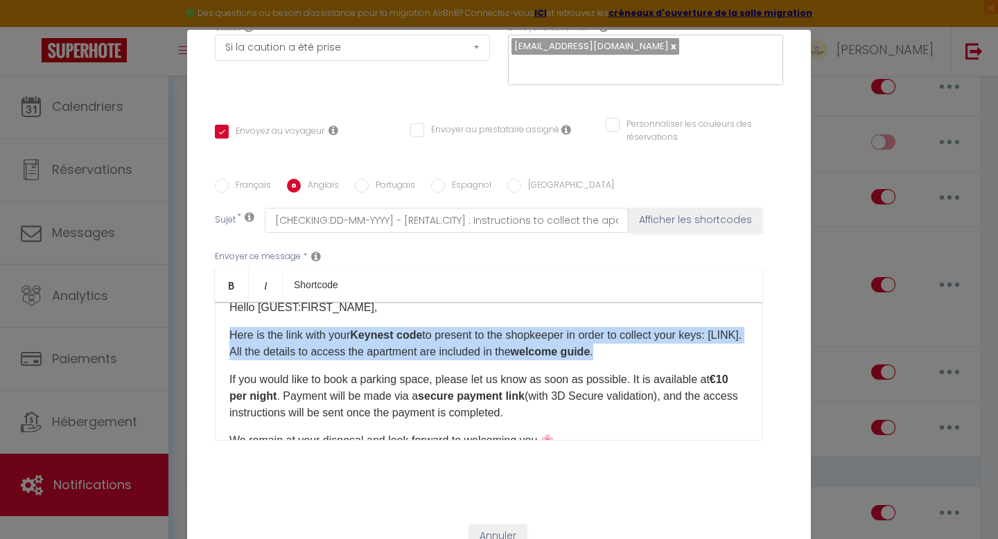
copy p "Here is the link with your Keynest code to present to the shopkeeper in order t…"
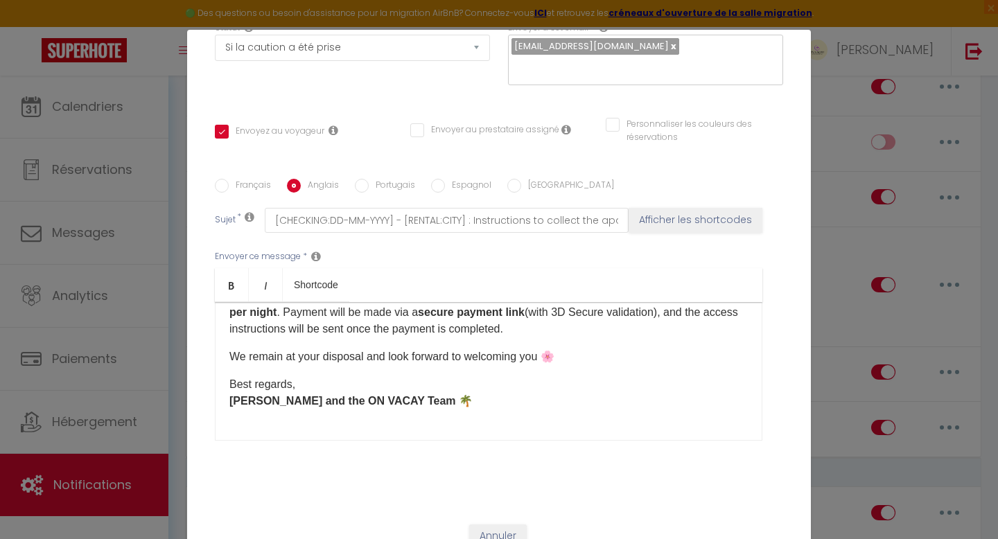
scroll to position [110, 0]
